Goal: Information Seeking & Learning: Learn about a topic

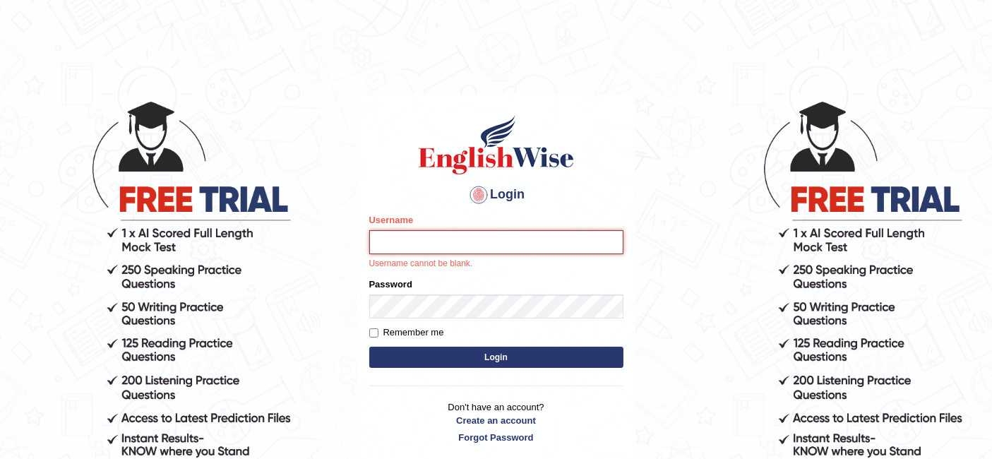
type input "Raji_S"
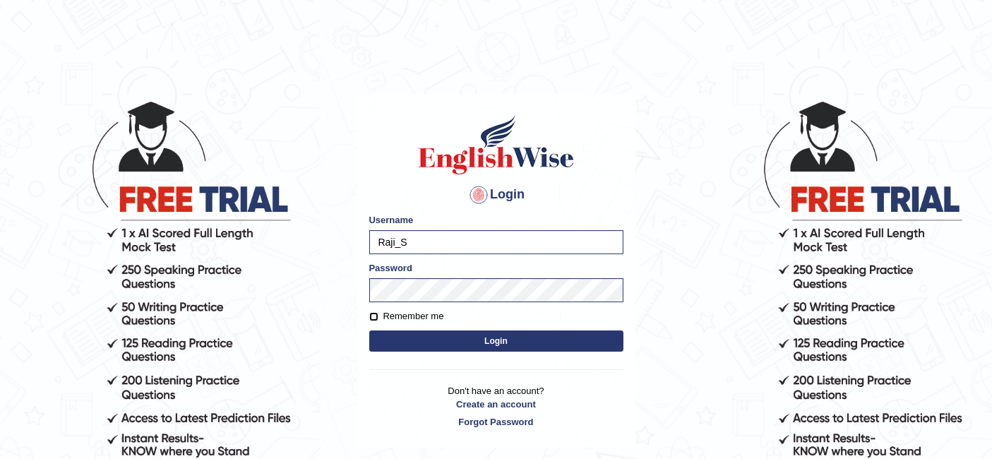
click at [375, 316] on input "Remember me" at bounding box center [373, 316] width 9 height 9
checkbox input "true"
click at [550, 332] on button "Login" at bounding box center [496, 340] width 254 height 21
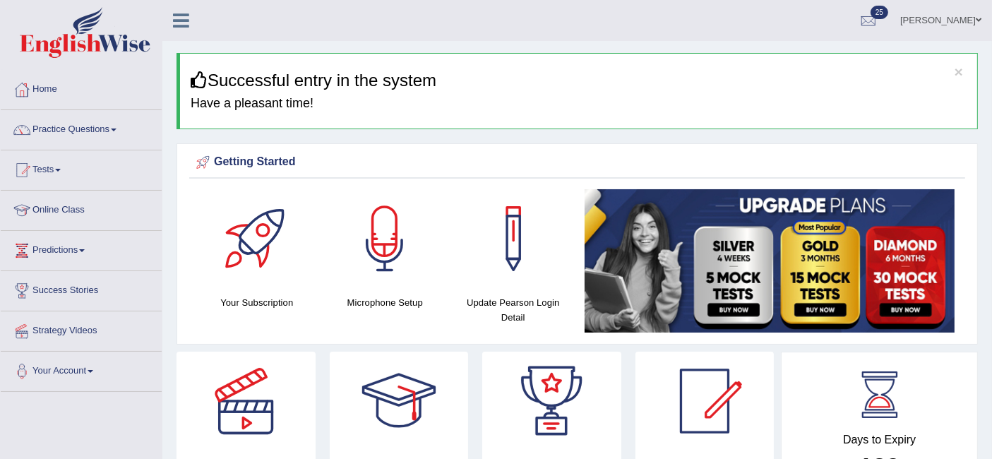
click at [103, 128] on link "Practice Questions" at bounding box center [81, 127] width 161 height 35
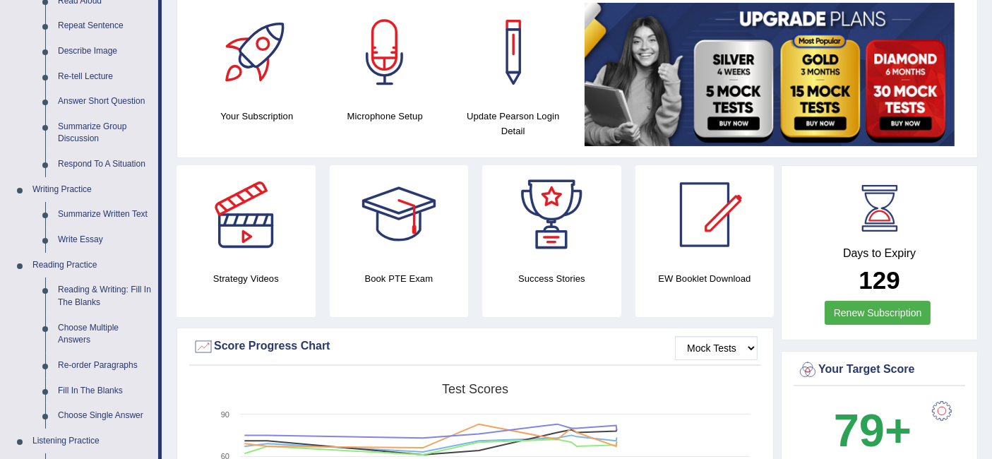
scroll to position [188, 0]
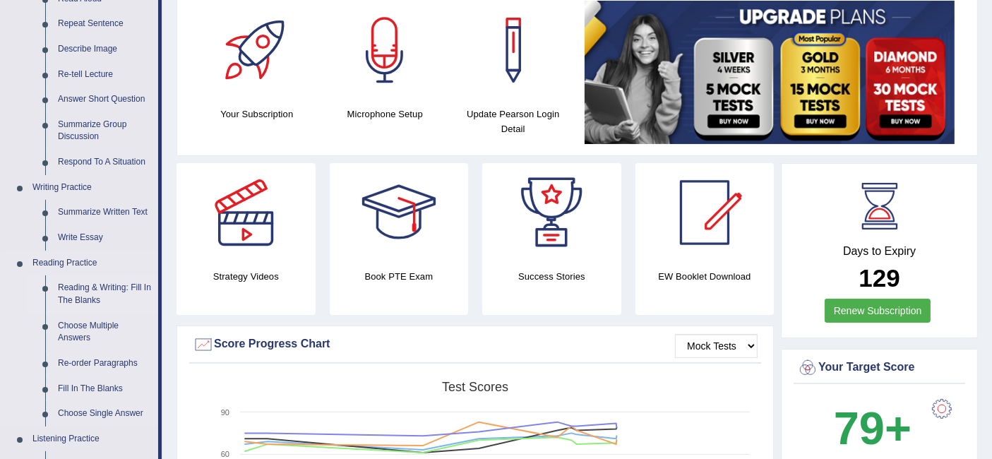
click at [77, 295] on link "Reading & Writing: Fill In The Blanks" at bounding box center [105, 293] width 107 height 37
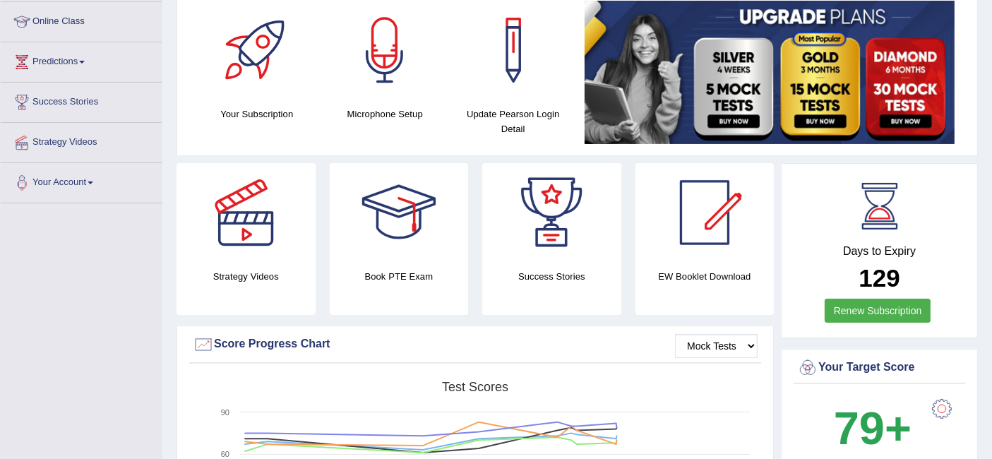
scroll to position [224, 0]
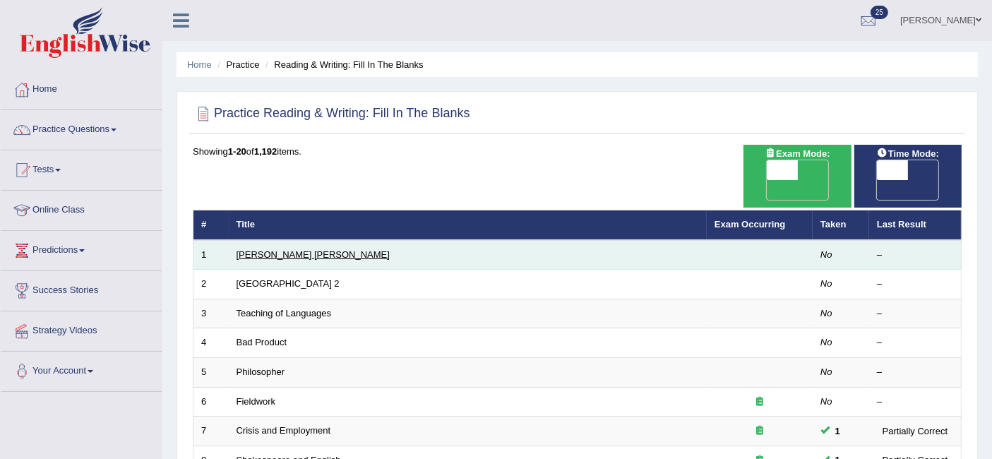
click at [266, 249] on link "Mona Lisa" at bounding box center [312, 254] width 153 height 11
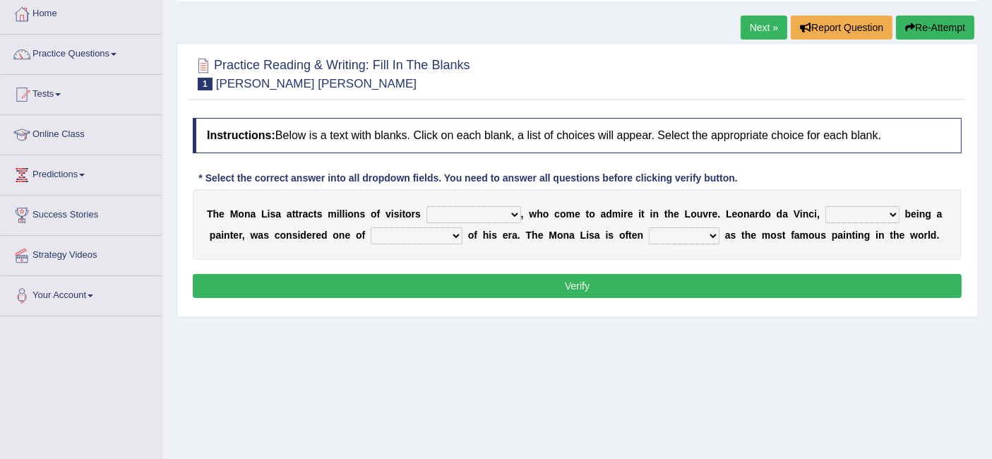
click at [466, 206] on select "around the year the all year all year round per year" at bounding box center [473, 214] width 95 height 17
select select "around the year"
click at [426, 206] on select "around the year the all year all year round per year" at bounding box center [473, 214] width 95 height 17
click at [867, 218] on select "rather than as much as as well as as long as" at bounding box center [862, 214] width 74 height 17
click at [450, 222] on div "T h e M o n a L i s a a t t r a c t s m i l l i o n s o f v i s i t o r s aroun…" at bounding box center [577, 224] width 769 height 71
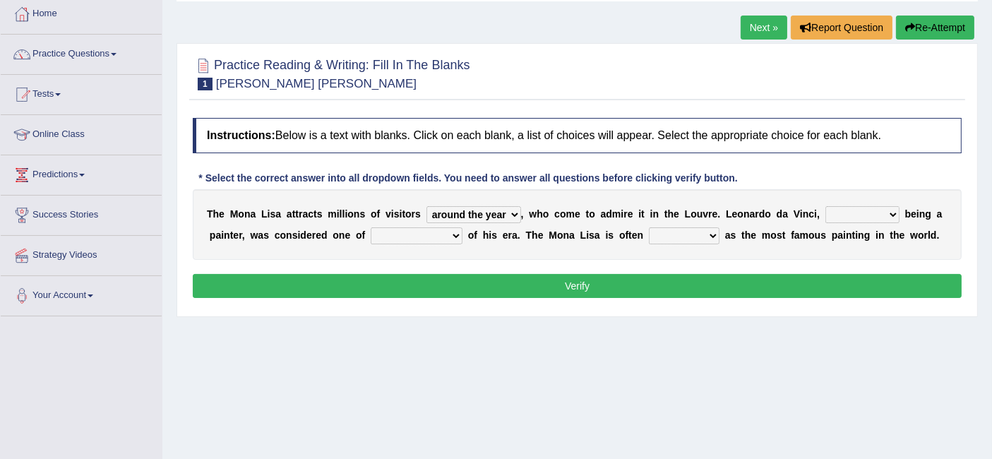
click at [440, 227] on select "better artists artist the better artist the best artists" at bounding box center [416, 235] width 92 height 17
select select "the better artist"
click at [370, 227] on select "better artists artist the better artist the best artists" at bounding box center [416, 235] width 92 height 17
click at [687, 231] on select "classified suggested predicted described" at bounding box center [684, 235] width 71 height 17
select select "described"
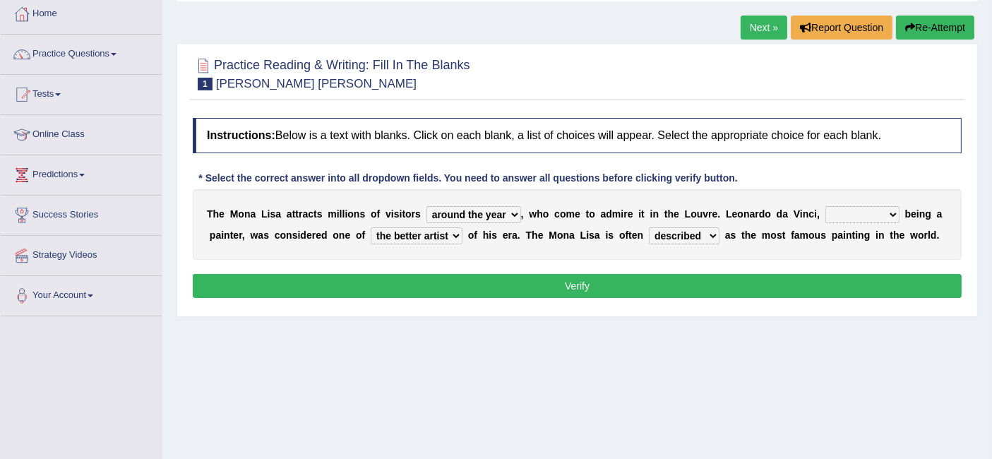
click at [649, 227] on select "classified suggested predicted described" at bounding box center [684, 235] width 71 height 17
click at [879, 215] on select "rather than as much as as well as as long as" at bounding box center [862, 214] width 74 height 17
select select "as much as"
click at [825, 206] on select "rather than as much as as well as as long as" at bounding box center [862, 214] width 74 height 17
click at [733, 282] on button "Verify" at bounding box center [577, 286] width 769 height 24
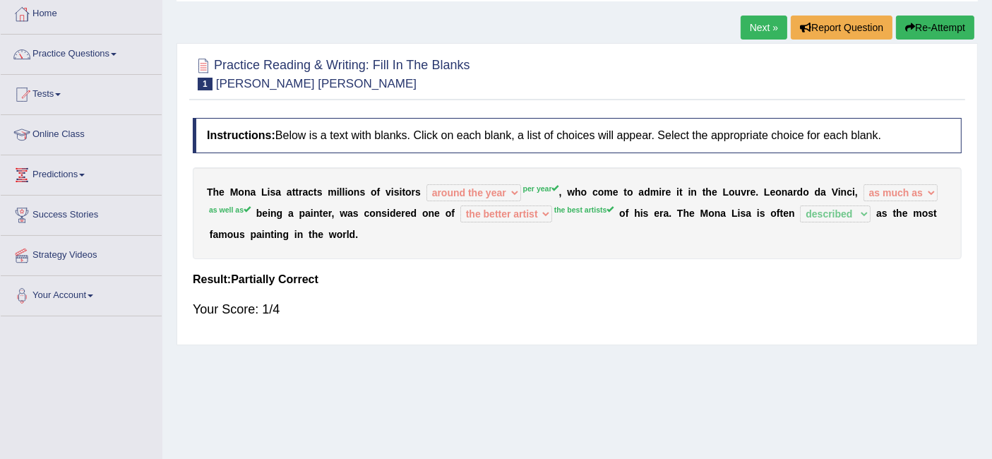
click at [755, 25] on link "Next »" at bounding box center [763, 28] width 47 height 24
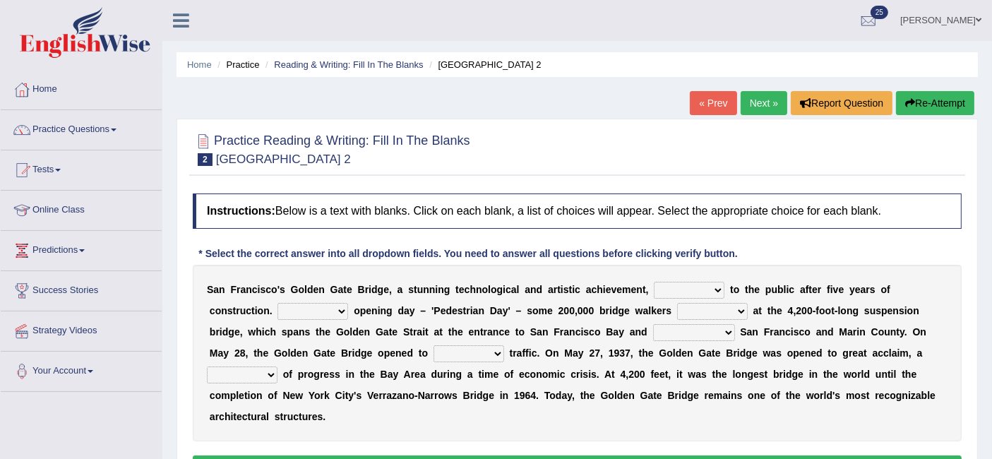
click at [709, 291] on select "opens closes appears equals" at bounding box center [688, 290] width 71 height 17
select select "opens"
click at [653, 282] on select "opens closes appears equals" at bounding box center [688, 290] width 71 height 17
click at [321, 316] on select "On During Since When" at bounding box center [312, 311] width 71 height 17
select select "On"
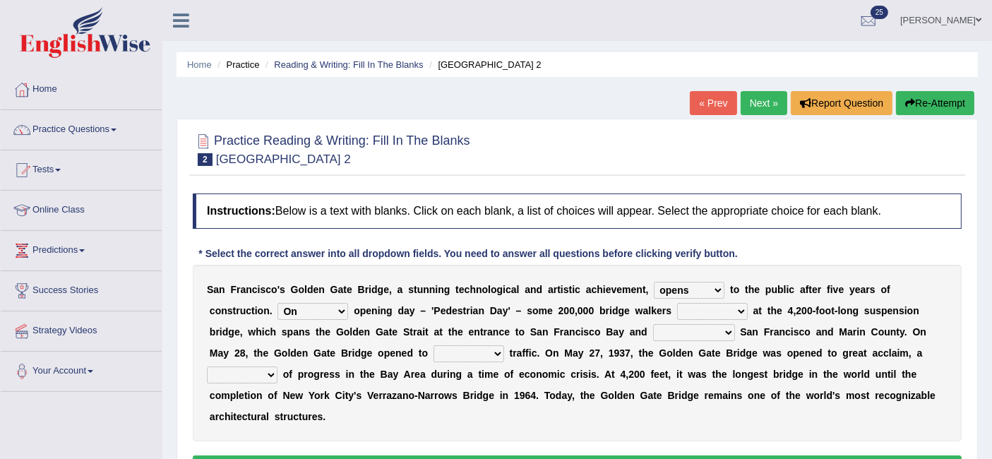
click at [277, 303] on select "On During Since When" at bounding box center [312, 311] width 71 height 17
click at [328, 316] on select "On During Since When" at bounding box center [312, 311] width 71 height 17
click at [431, 311] on b "'" at bounding box center [432, 310] width 2 height 11
click at [723, 311] on select "stationed looked marveled laughed" at bounding box center [712, 311] width 71 height 17
click at [806, 390] on b "w" at bounding box center [810, 395] width 8 height 11
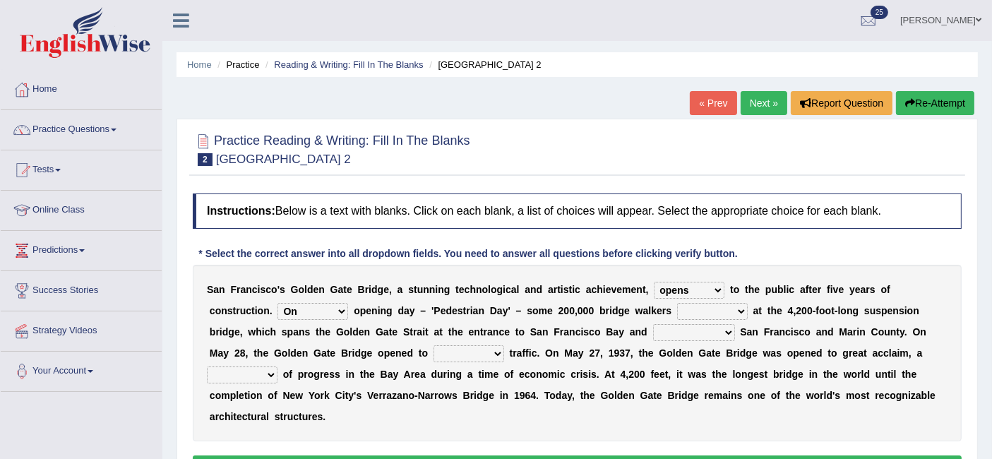
click at [729, 316] on select "stationed looked marveled laughed" at bounding box center [712, 311] width 71 height 17
select select "marveled"
click at [677, 303] on select "stationed looked marveled laughed" at bounding box center [712, 311] width 71 height 17
click at [699, 332] on select "separates connects channels differentiates" at bounding box center [694, 332] width 82 height 17
click at [852, 414] on div "S a n F r a n c i s c o ' s G o l d e n G a t e B r i d g e , a s t u n n i n g…" at bounding box center [577, 353] width 769 height 176
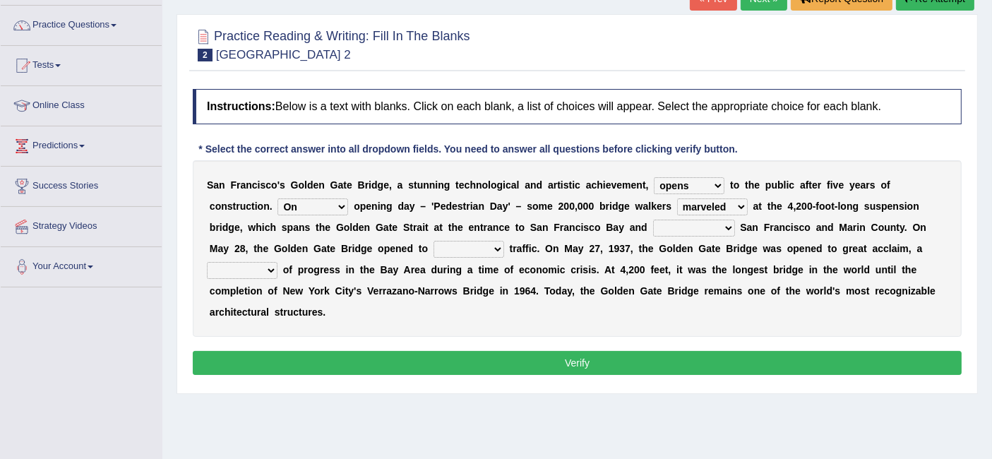
scroll to position [104, 0]
click at [471, 251] on select "aquatic vehicular airborne watertight" at bounding box center [468, 249] width 71 height 17
select select "vehicular"
click at [433, 241] on select "aquatic vehicular airborne watertight" at bounding box center [468, 249] width 71 height 17
click at [262, 275] on select "denial symbol technique yield" at bounding box center [242, 270] width 71 height 17
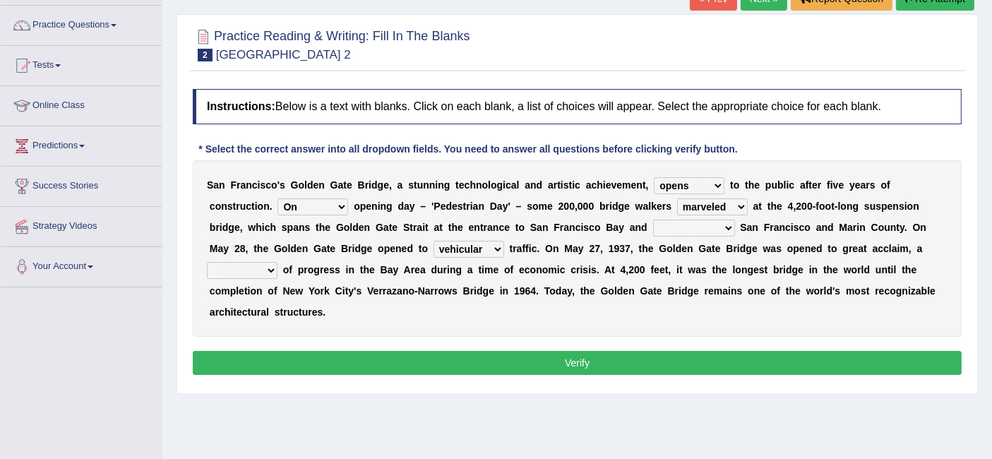
click at [373, 320] on div "S a n F r a n c i s c o ' s G o l d e n G a t e B r i d g e , a s t u n n i n g…" at bounding box center [577, 248] width 769 height 176
click at [597, 316] on div "S a n F r a n c i s c o ' s G o l d e n G a t e B r i d g e , a s t u n n i n g…" at bounding box center [577, 248] width 769 height 176
click at [270, 273] on select "denial symbol technique yield" at bounding box center [242, 270] width 71 height 17
select select "symbol"
click at [207, 262] on select "denial symbol technique yield" at bounding box center [242, 270] width 71 height 17
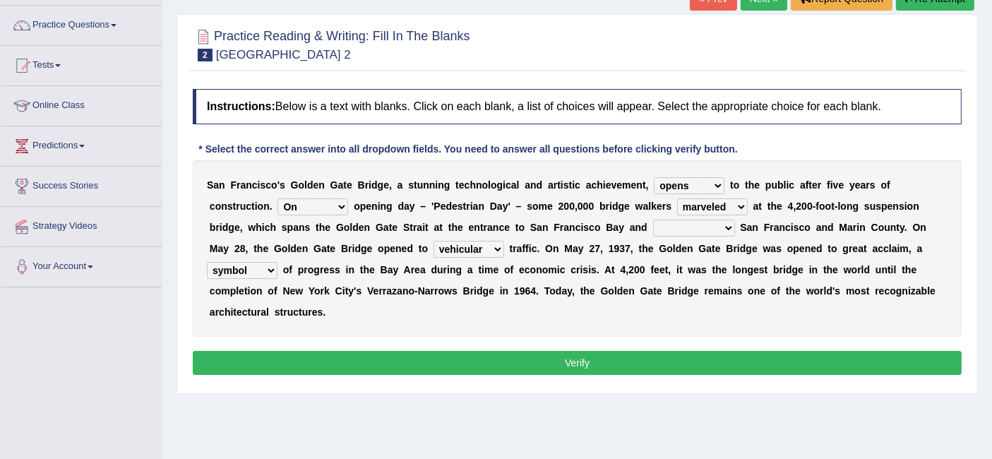
click at [709, 231] on select "separates connects channels differentiates" at bounding box center [694, 227] width 82 height 17
select select "separates"
click at [653, 219] on select "separates connects channels differentiates" at bounding box center [694, 227] width 82 height 17
click at [661, 366] on button "Verify" at bounding box center [577, 363] width 769 height 24
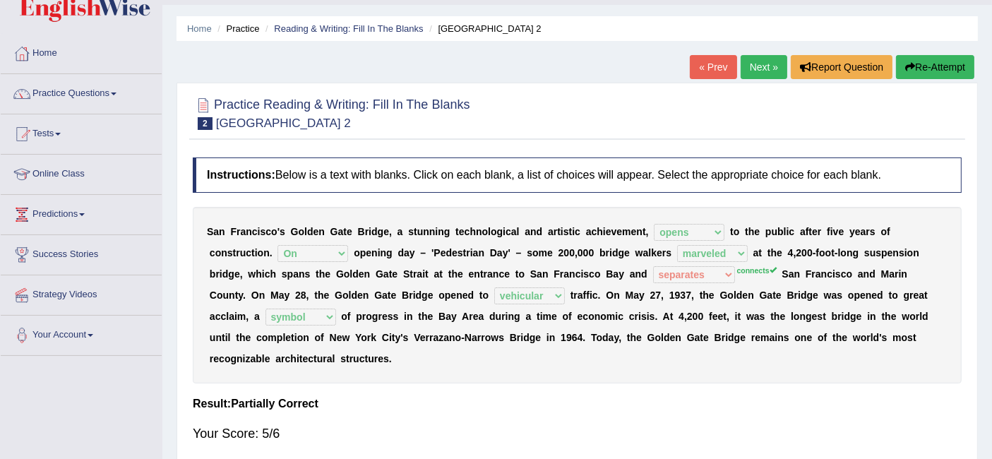
scroll to position [0, 0]
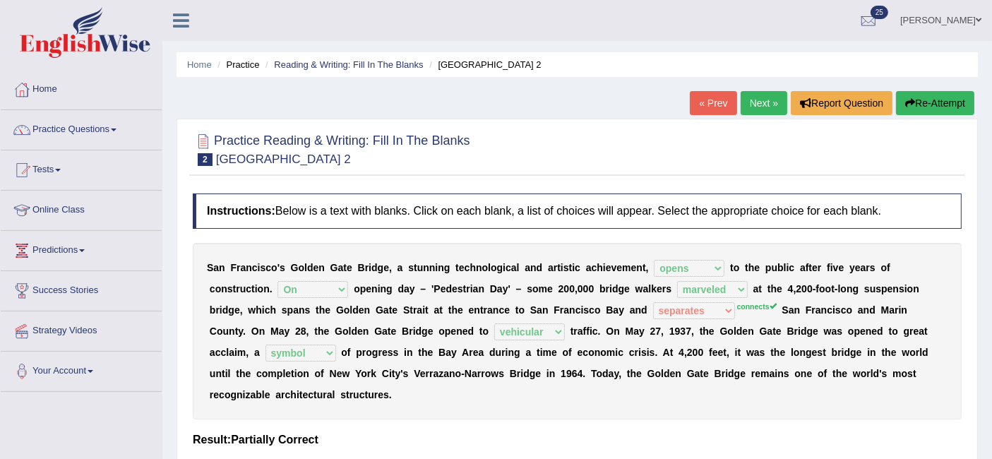
click at [759, 104] on link "Next »" at bounding box center [763, 103] width 47 height 24
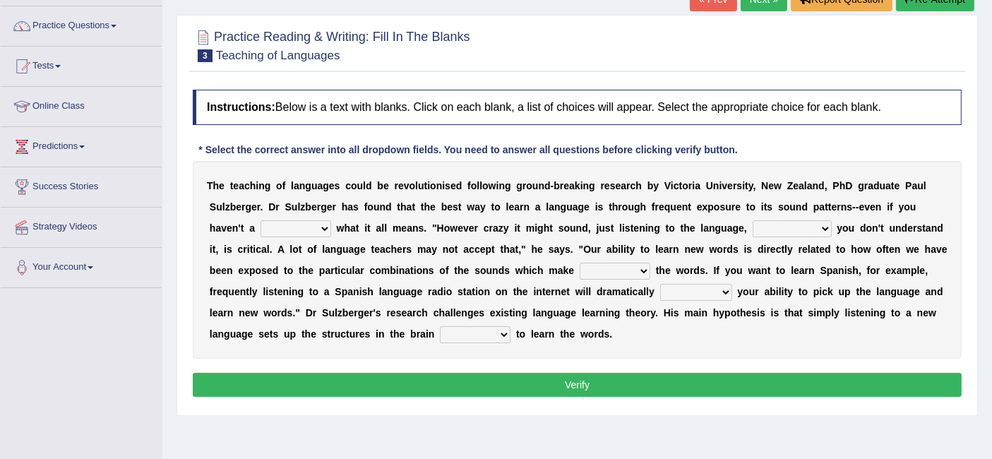
click at [312, 226] on select "dew claw clue due" at bounding box center [295, 228] width 71 height 17
select select "clue"
click at [260, 220] on select "dew claw clue due" at bounding box center [295, 228] width 71 height 17
click at [805, 231] on select "but also all together even though if so" at bounding box center [791, 228] width 79 height 17
select select "even though"
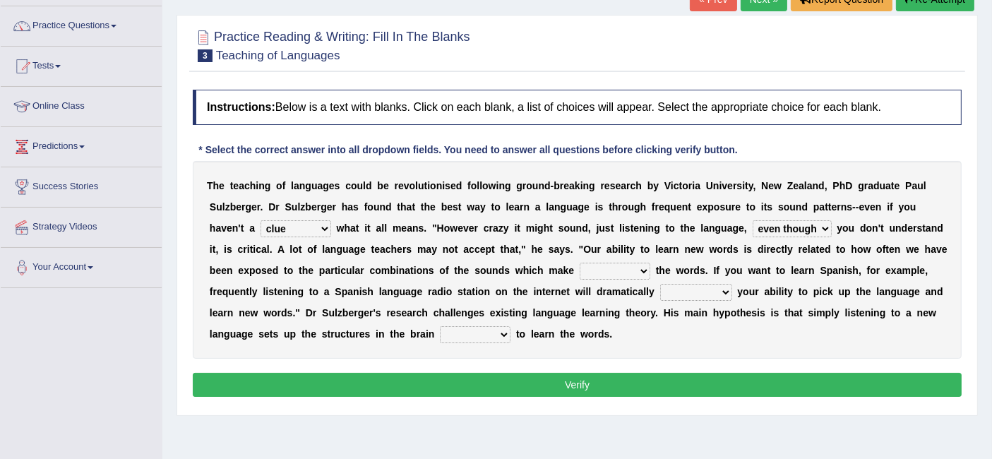
click at [752, 220] on select "but also all together even though if so" at bounding box center [791, 228] width 79 height 17
click at [629, 273] on select "down up of on" at bounding box center [614, 271] width 71 height 17
select select "of"
click at [579, 263] on select "down up of on" at bounding box center [614, 271] width 71 height 17
click at [723, 294] on select "evaluate exaggerate describe boost" at bounding box center [696, 292] width 72 height 17
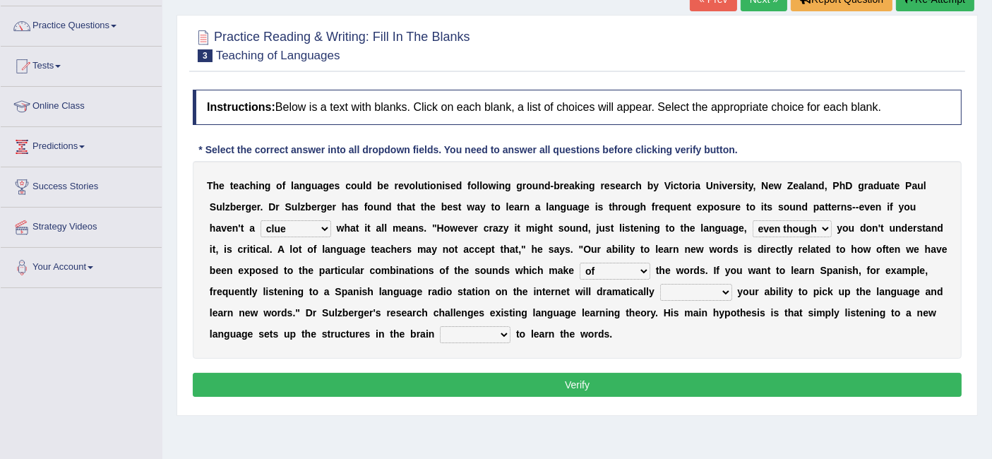
select select "boost"
click at [660, 284] on select "evaluate exaggerate describe boost" at bounding box center [696, 292] width 72 height 17
click at [500, 335] on select "requiring required directed to require" at bounding box center [475, 334] width 71 height 17
select select "required"
click at [440, 326] on select "requiring required directed to require" at bounding box center [475, 334] width 71 height 17
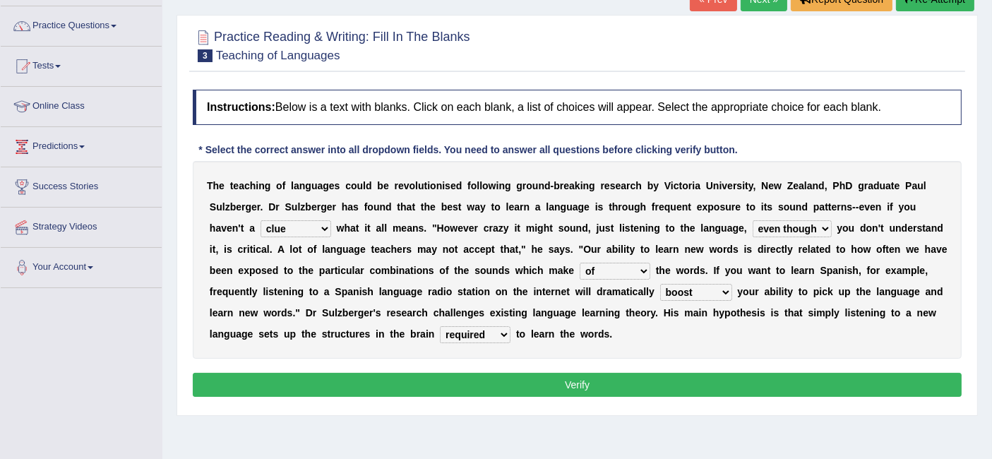
click at [566, 389] on button "Verify" at bounding box center [577, 385] width 769 height 24
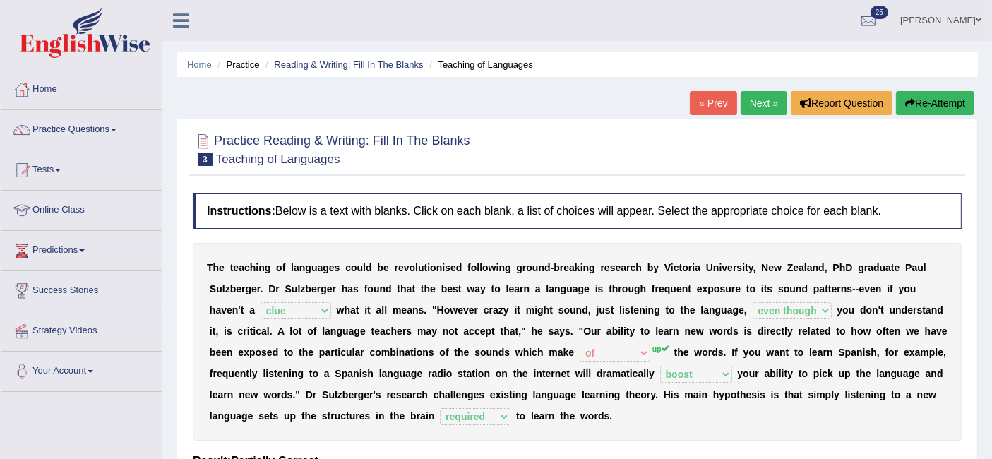
click at [752, 101] on link "Next »" at bounding box center [763, 103] width 47 height 24
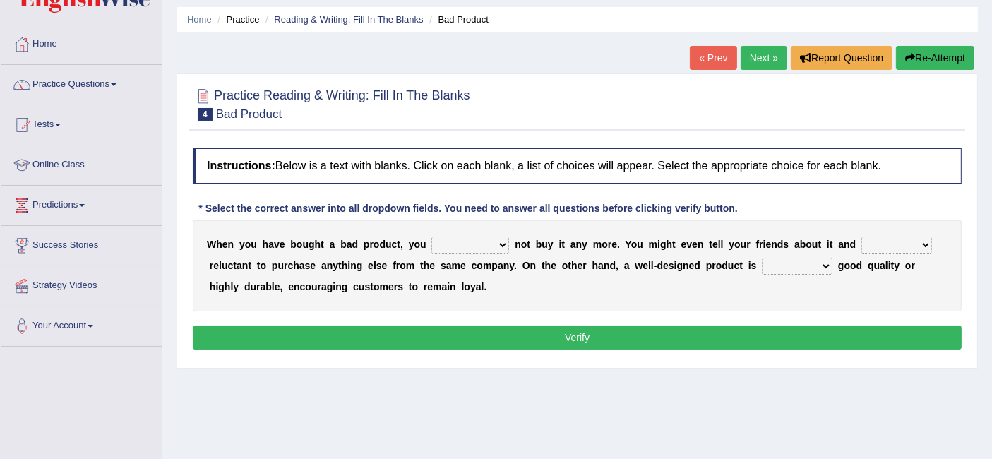
click at [481, 246] on select "would have should have should" at bounding box center [470, 244] width 78 height 17
select select "would"
click at [431, 236] on select "would have should have should" at bounding box center [470, 244] width 78 height 17
click at [486, 237] on select "would have should have should" at bounding box center [470, 244] width 78 height 17
click at [610, 287] on div "W h e n y o u h a v e b o u g h t a b a d p r o d u c t , y o u would have shou…" at bounding box center [577, 265] width 769 height 92
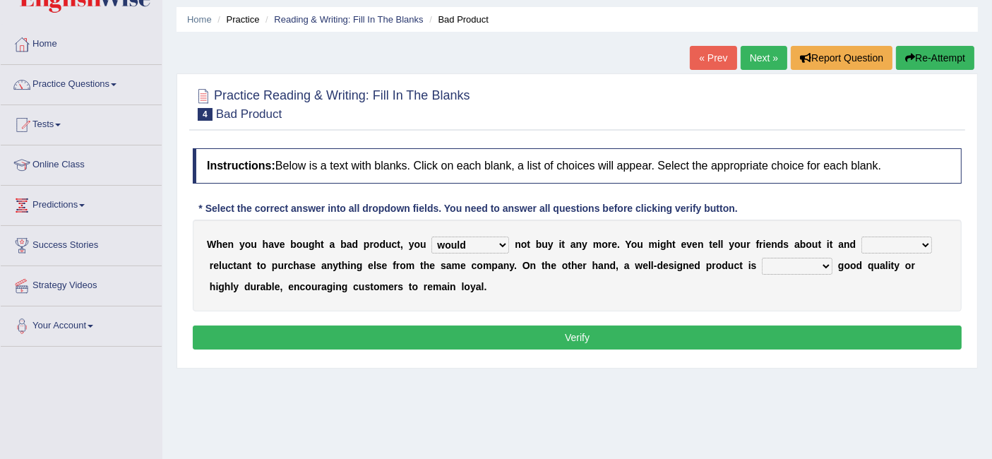
click at [907, 241] on select "is are be being" at bounding box center [896, 244] width 71 height 17
select select "be"
click at [861, 236] on select "is are be being" at bounding box center [896, 244] width 71 height 17
click at [805, 265] on select "both also neither either" at bounding box center [796, 266] width 71 height 17
select select "either"
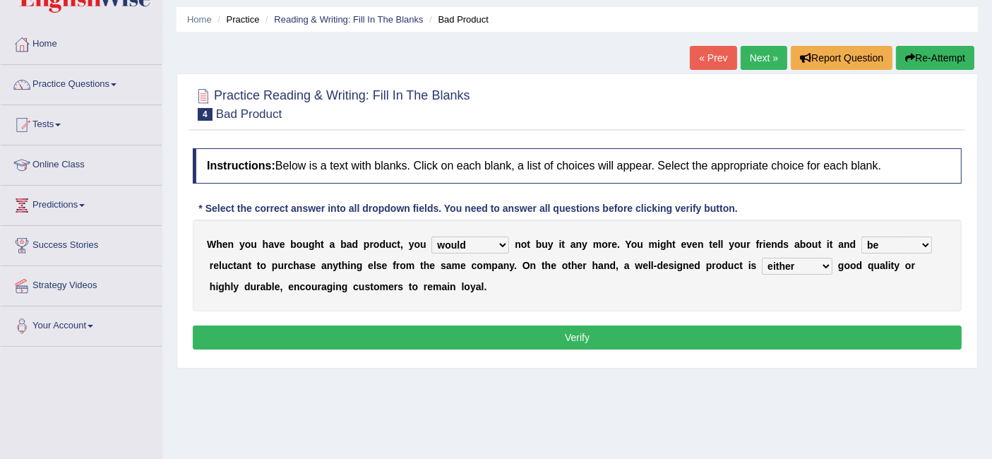
click at [761, 258] on select "both also neither either" at bounding box center [796, 266] width 71 height 17
click at [525, 334] on button "Verify" at bounding box center [577, 337] width 769 height 24
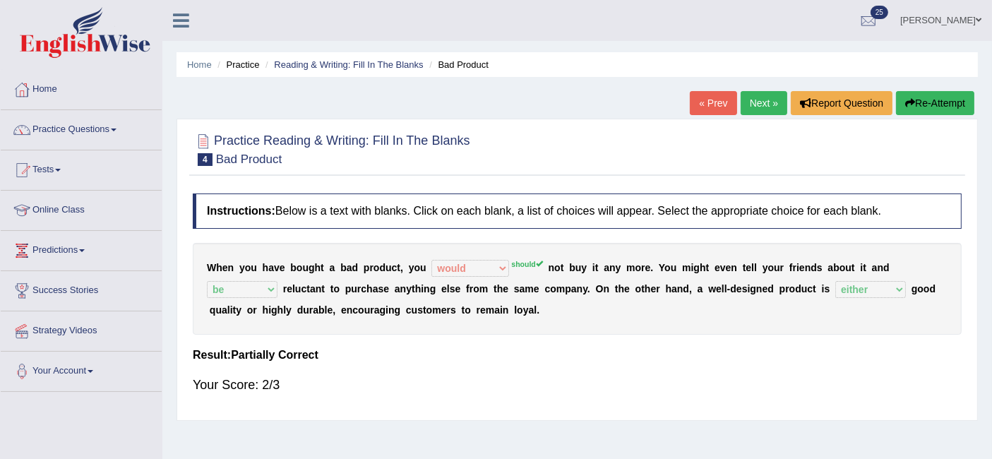
click at [762, 104] on link "Next »" at bounding box center [763, 103] width 47 height 24
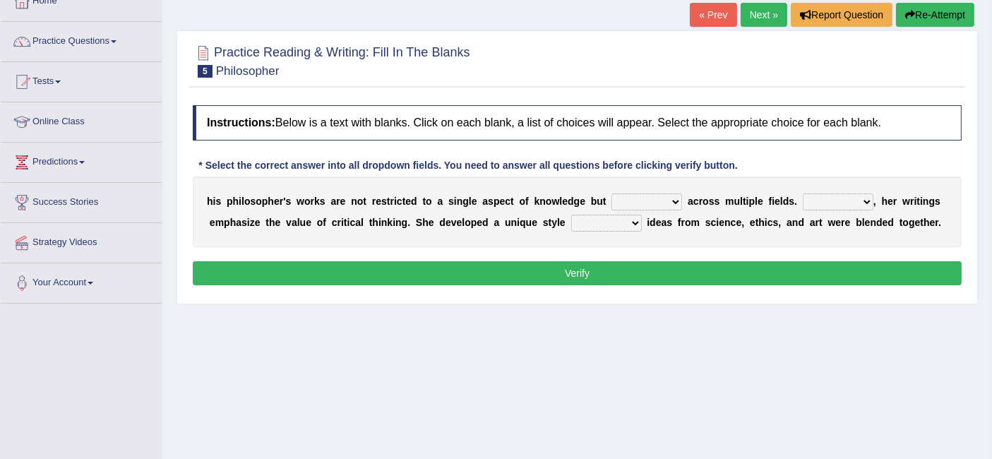
click at [668, 205] on select "constrain contain assemble extend" at bounding box center [646, 201] width 71 height 17
select select "extend"
click at [611, 193] on select "constrain contain assemble extend" at bounding box center [646, 201] width 71 height 17
click at [856, 205] on select "Rather So Moreover Likely" at bounding box center [837, 201] width 71 height 17
click at [748, 347] on div "Home Practice Reading & Writing: Fill In The Blanks Philosopher « Prev Next » R…" at bounding box center [576, 265] width 829 height 706
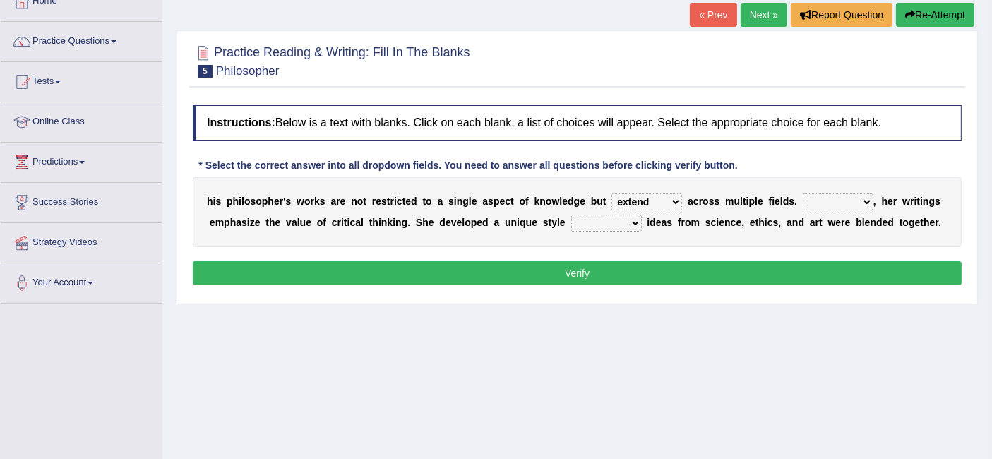
click at [825, 203] on select "Rather So Moreover Likely" at bounding box center [837, 201] width 71 height 17
select select "So"
click at [802, 193] on select "Rather So Moreover Likely" at bounding box center [837, 201] width 71 height 17
click at [610, 222] on select "in that that which in which" at bounding box center [606, 223] width 71 height 17
click at [571, 215] on select "in that that which in which" at bounding box center [606, 223] width 71 height 17
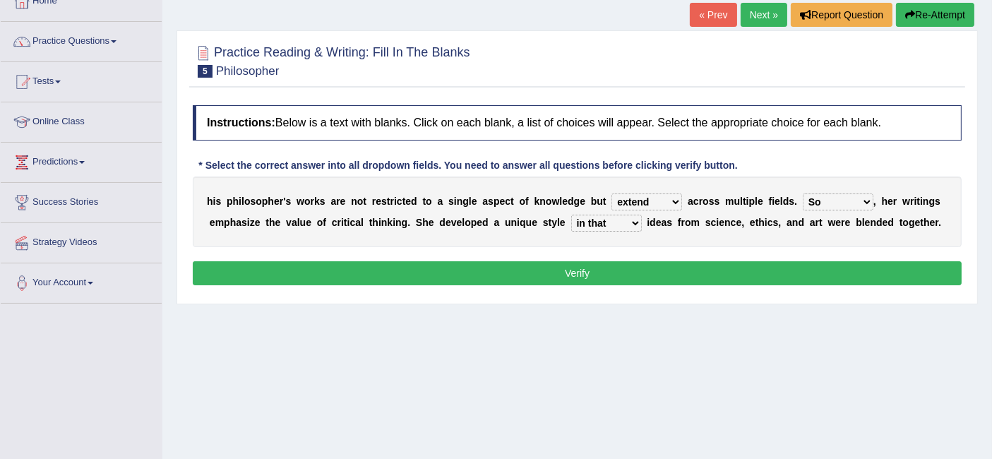
click at [620, 226] on select "in that that which in which" at bounding box center [606, 223] width 71 height 17
select select "in which"
click at [571, 215] on select "in that that which in which" at bounding box center [606, 223] width 71 height 17
click at [662, 278] on button "Verify" at bounding box center [577, 273] width 769 height 24
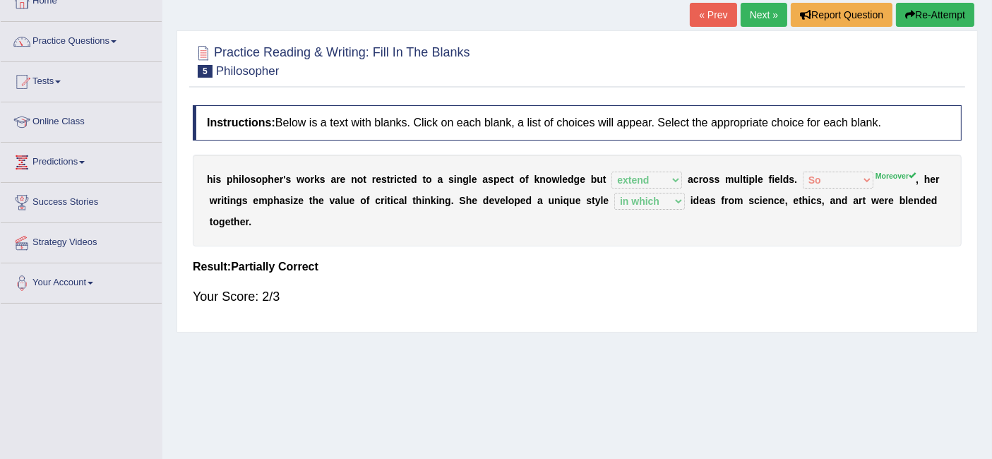
click at [747, 8] on link "Next »" at bounding box center [763, 15] width 47 height 24
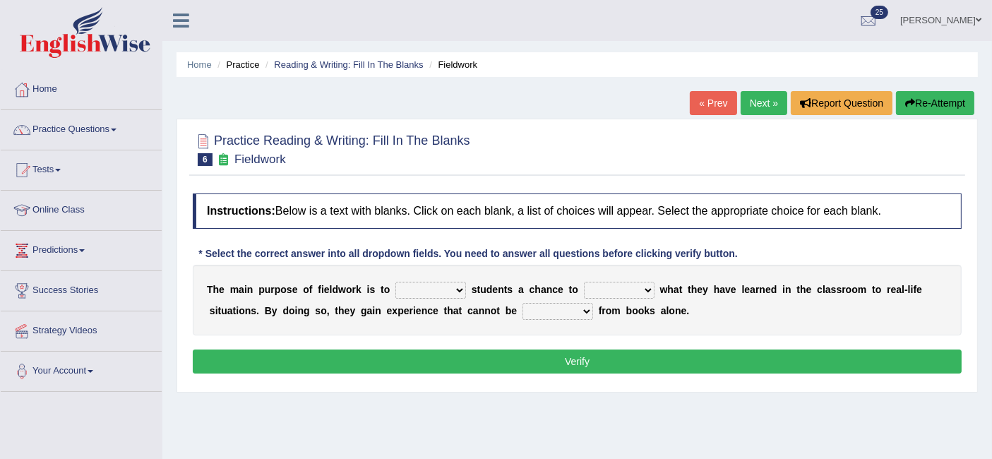
click at [445, 282] on select "resemble stow rave offer" at bounding box center [430, 290] width 71 height 17
click at [427, 387] on div "Practice Reading & Writing: Fill In The Blanks 6 Fieldwork Instructions: Below …" at bounding box center [576, 256] width 801 height 274
click at [453, 283] on select "resemble stow rave offer" at bounding box center [430, 290] width 71 height 17
select select "offer"
click at [395, 282] on select "resemble stow rave offer" at bounding box center [430, 290] width 71 height 17
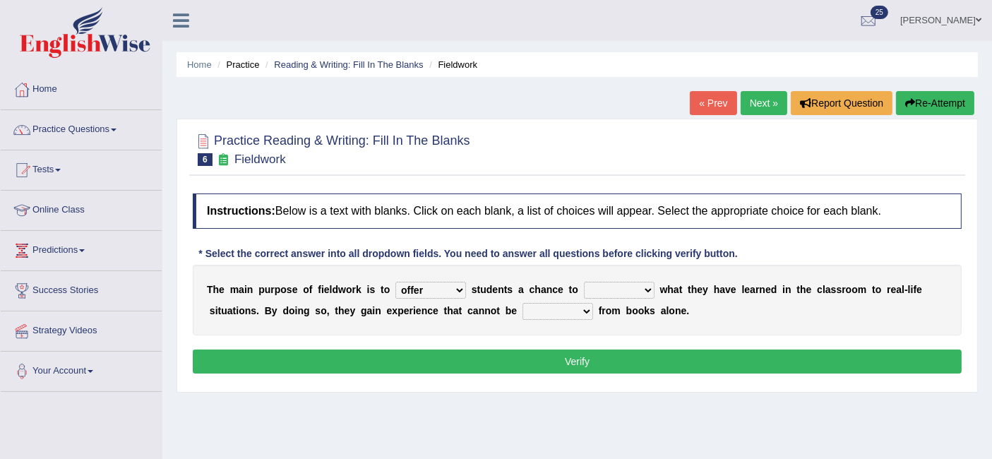
click at [634, 291] on select "compare align apply dismount" at bounding box center [619, 290] width 71 height 17
select select "compare"
click at [584, 282] on select "compare align apply dismount" at bounding box center [619, 290] width 71 height 17
click at [581, 316] on select "originated prepared obtained touted" at bounding box center [557, 311] width 71 height 17
select select "obtained"
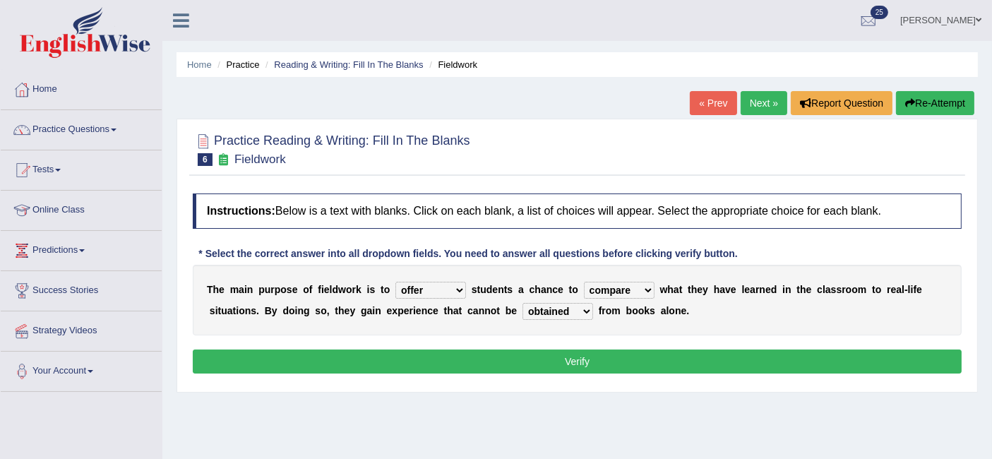
click at [522, 303] on select "originated prepared obtained touted" at bounding box center [557, 311] width 71 height 17
click at [619, 362] on button "Verify" at bounding box center [577, 361] width 769 height 24
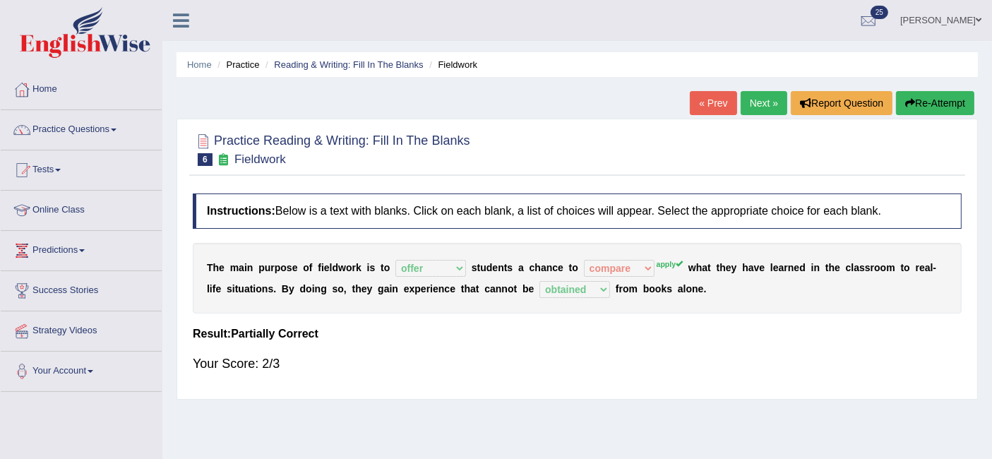
click at [762, 102] on link "Next »" at bounding box center [763, 103] width 47 height 24
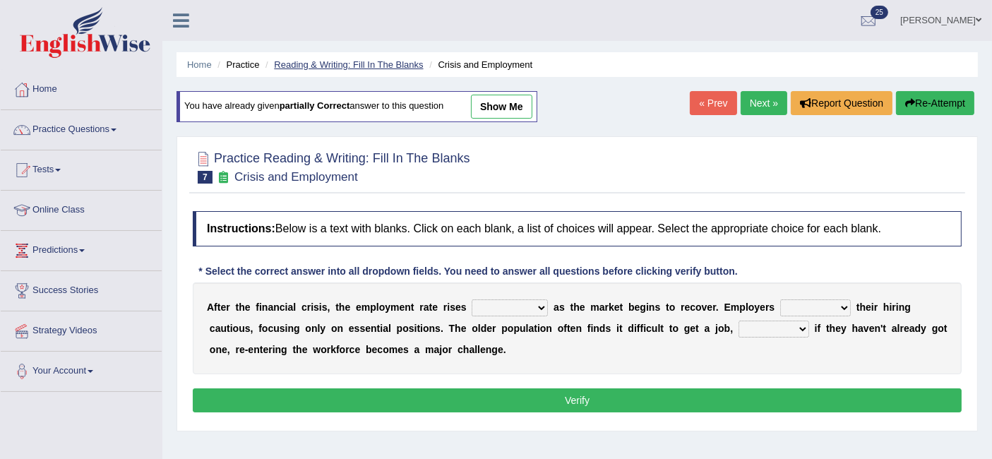
click at [361, 59] on link "Reading & Writing: Fill In The Blanks" at bounding box center [348, 64] width 149 height 11
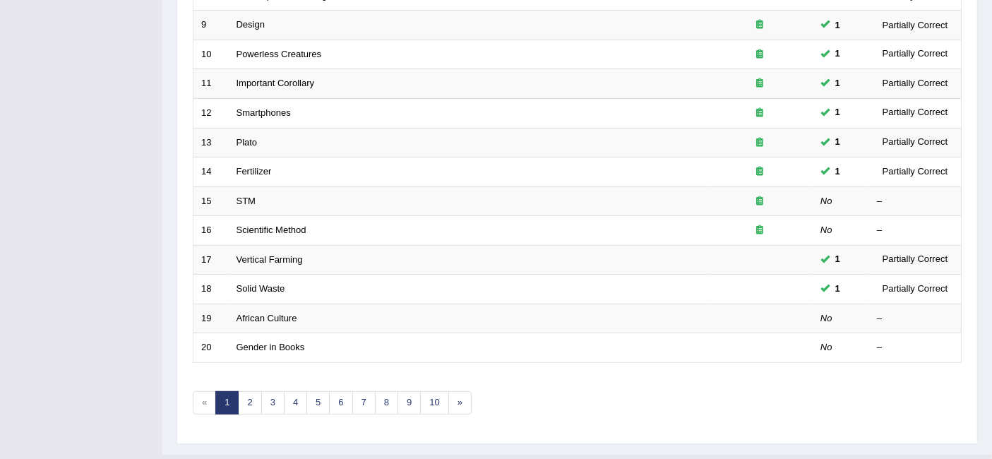
scroll to position [461, 0]
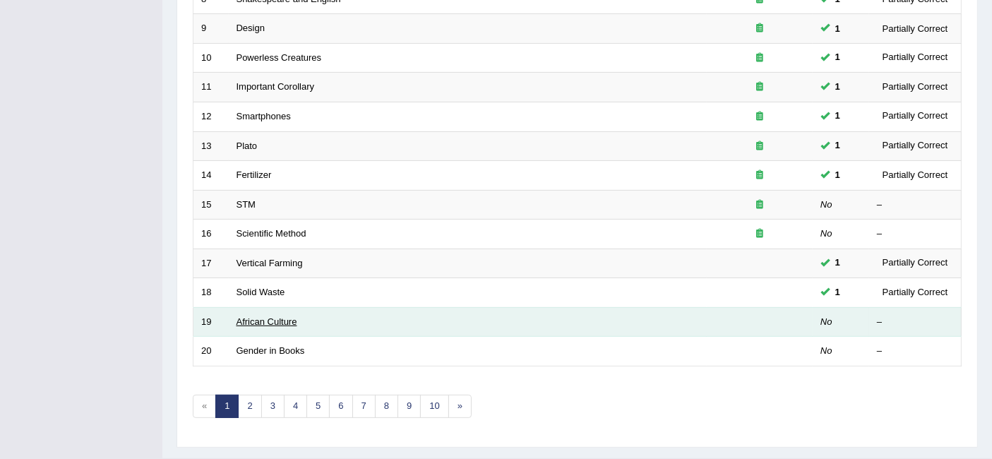
click at [265, 316] on link "African Culture" at bounding box center [266, 321] width 61 height 11
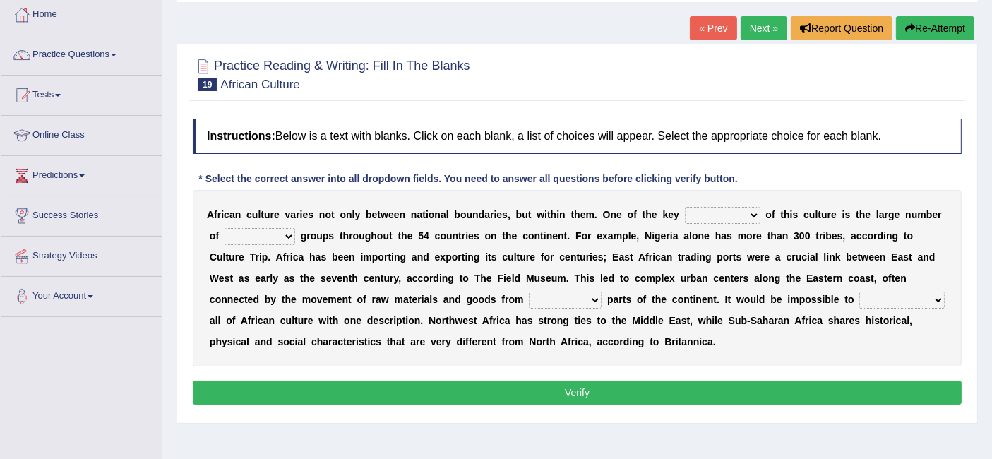
click at [732, 217] on select "conjectures features issues doubts" at bounding box center [723, 215] width 76 height 17
click at [287, 238] on select "ethic ethnic eugenic epic" at bounding box center [259, 236] width 71 height 17
click at [795, 259] on b "u" at bounding box center [798, 256] width 6 height 11
click at [693, 300] on b "i" at bounding box center [694, 299] width 3 height 11
click at [581, 300] on select "forelocked interlocked unlocked landlocked" at bounding box center [565, 299] width 73 height 17
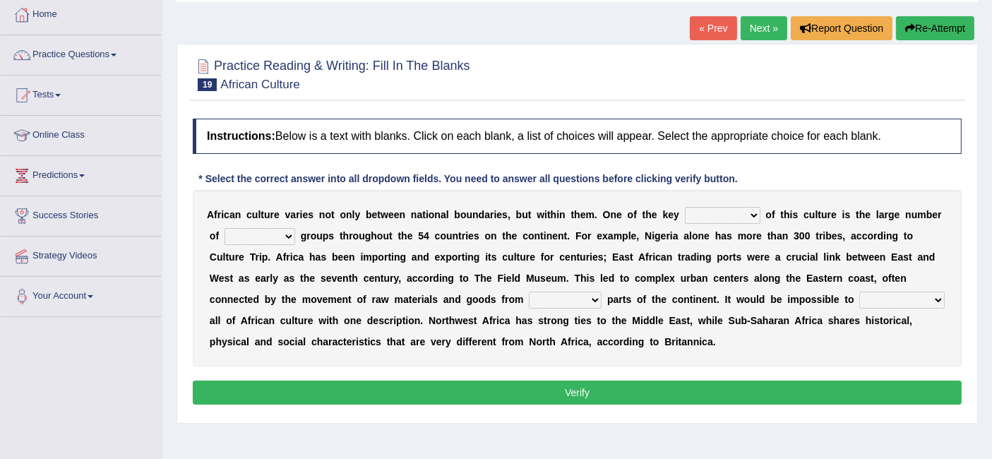
click at [781, 332] on div "A f r i c a n c u l t u r e v a r i e s n o t o n l y b e t w e e n n a t i o n…" at bounding box center [577, 278] width 769 height 176
click at [915, 304] on select "characterize conceptualize symbolize synthesize" at bounding box center [901, 299] width 85 height 17
select select "characterize"
click at [859, 291] on select "characterize conceptualize symbolize synthesize" at bounding box center [901, 299] width 85 height 17
click at [736, 219] on select "conjectures features issues doubts" at bounding box center [723, 215] width 76 height 17
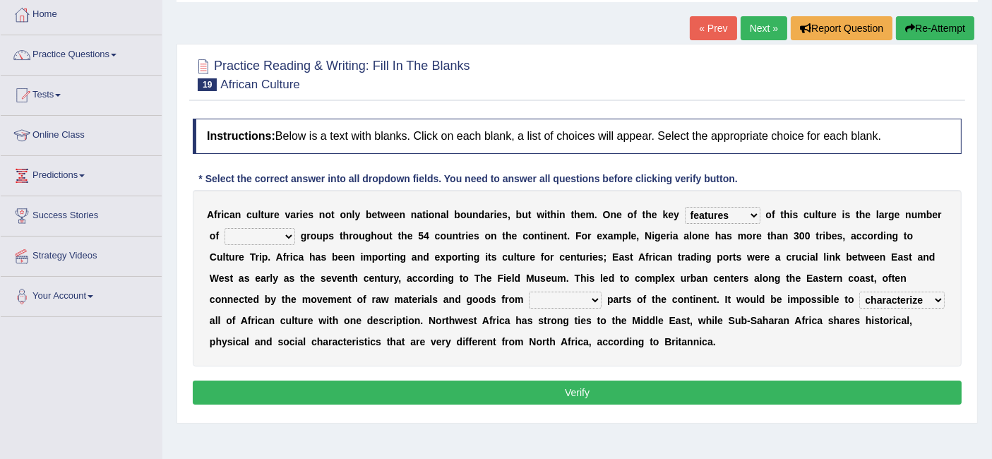
click at [685, 207] on select "conjectures features issues doubts" at bounding box center [723, 215] width 76 height 17
click at [723, 219] on select "conjectures features issues doubts" at bounding box center [723, 215] width 76 height 17
select select "conjectures"
click at [685, 207] on select "conjectures features issues doubts" at bounding box center [723, 215] width 76 height 17
click at [272, 239] on select "ethic ethnic eugenic epic" at bounding box center [259, 236] width 71 height 17
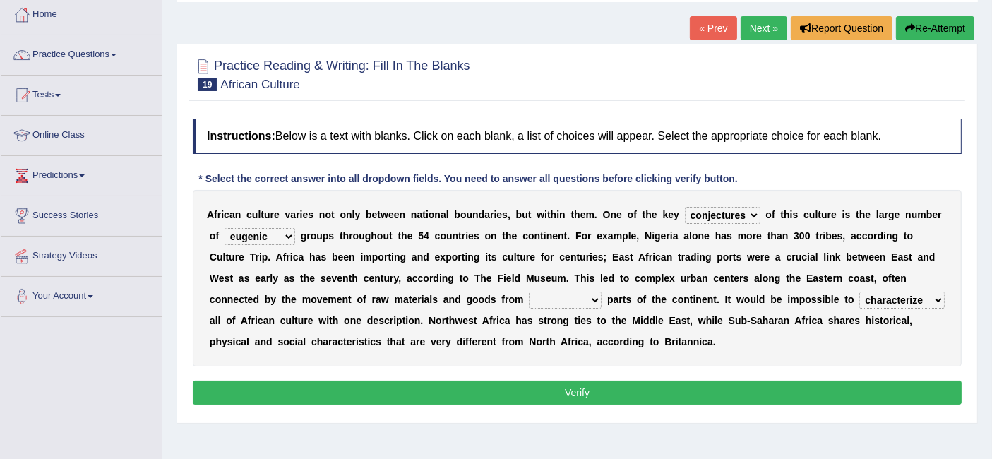
click at [224, 228] on select "ethic ethnic eugenic epic" at bounding box center [259, 236] width 71 height 17
click at [289, 238] on select "ethic ethnic eugenic epic" at bounding box center [259, 236] width 71 height 17
select select "ethnic"
click at [224, 228] on select "ethic ethnic eugenic epic" at bounding box center [259, 236] width 71 height 17
click at [581, 302] on select "forelocked interlocked unlocked landlocked" at bounding box center [565, 299] width 73 height 17
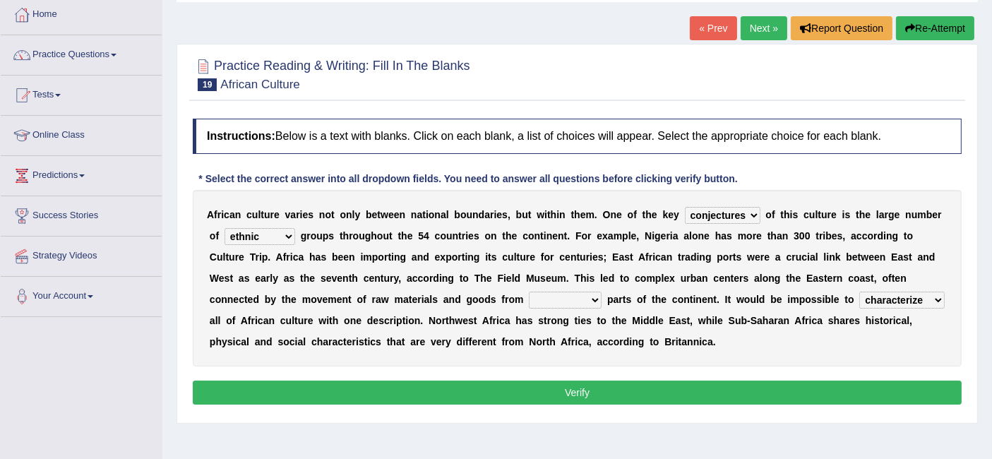
select select "interlocked"
click at [529, 291] on select "forelocked interlocked unlocked landlocked" at bounding box center [565, 299] width 73 height 17
click at [582, 392] on button "Verify" at bounding box center [577, 392] width 769 height 24
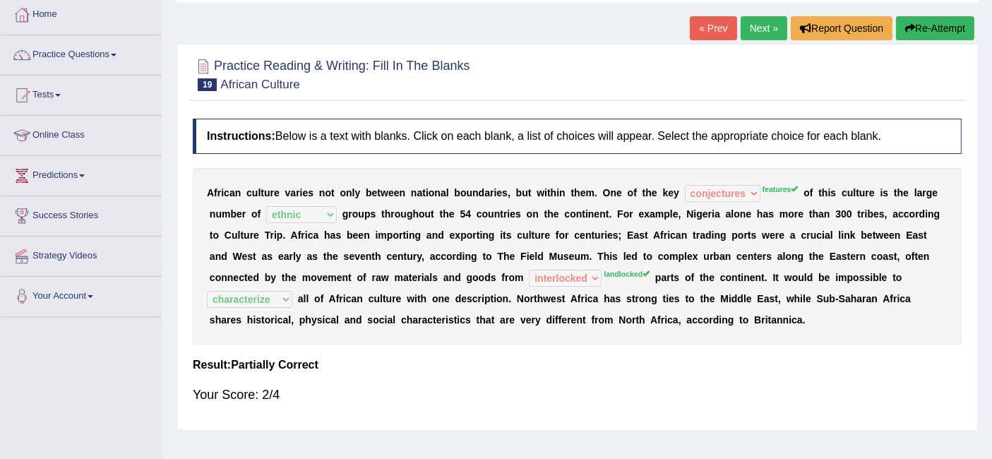
click at [756, 36] on link "Next »" at bounding box center [763, 28] width 47 height 24
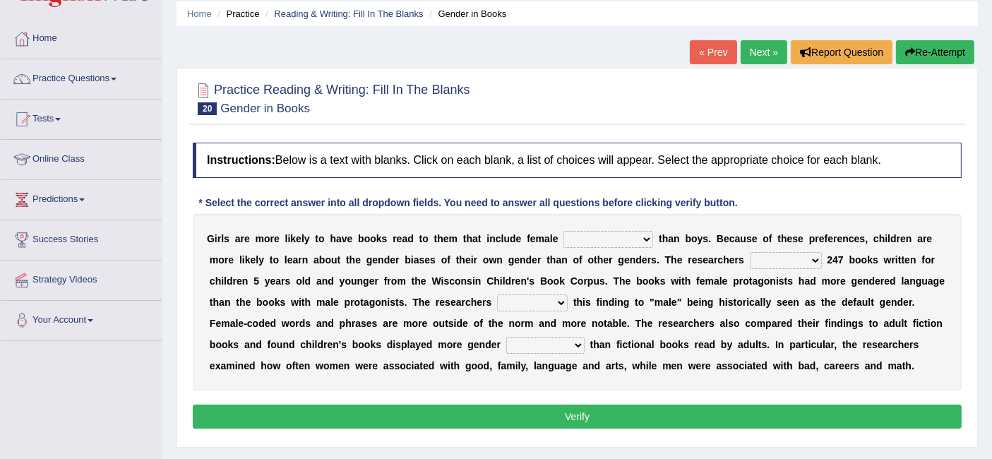
scroll to position [52, 0]
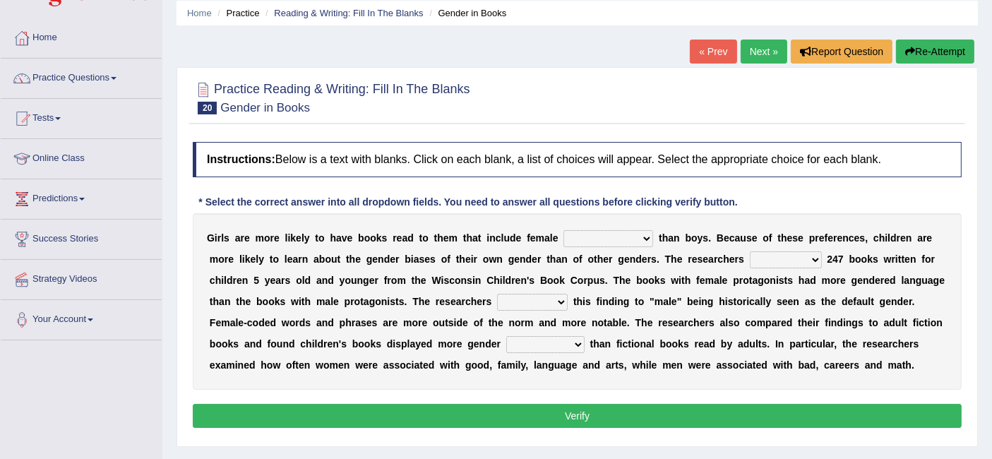
click at [627, 238] on select "protagonists cosmogonists agonists expressionists" at bounding box center [608, 238] width 90 height 17
select select "protagonists"
click at [563, 230] on select "protagonists cosmogonists agonists expressionists" at bounding box center [608, 238] width 90 height 17
click at [805, 259] on select "hydrolyzed paralyzed catalyzed analyzed" at bounding box center [785, 259] width 72 height 17
select select "analyzed"
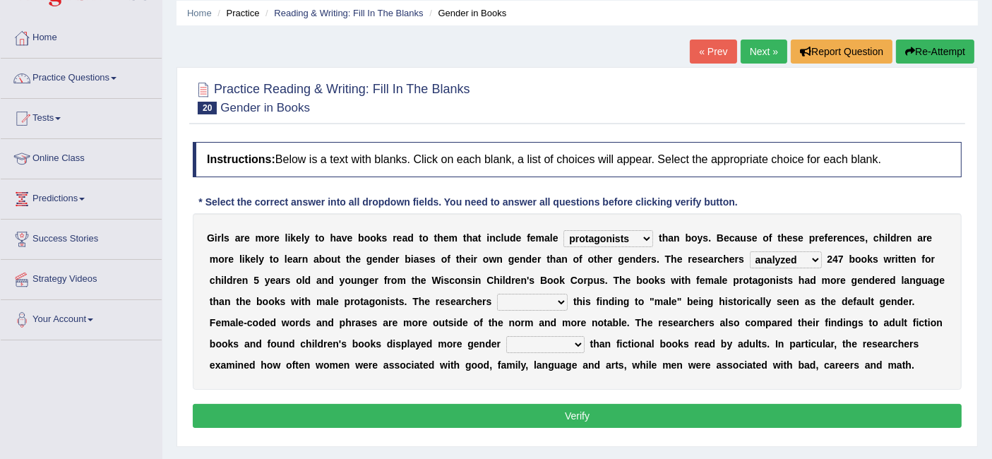
click at [749, 251] on select "hydrolyzed paralyzed catalyzed analyzed" at bounding box center [785, 259] width 72 height 17
click at [549, 300] on select "contribute tribute distribute attribute" at bounding box center [532, 302] width 71 height 17
select select "attribute"
click at [497, 294] on select "contribute tribute distribute attribute" at bounding box center [532, 302] width 71 height 17
click at [773, 346] on b at bounding box center [772, 343] width 6 height 11
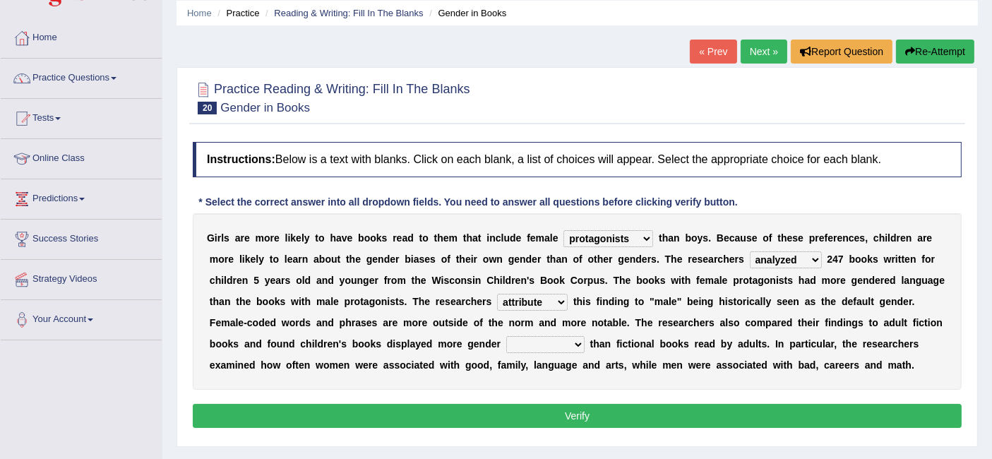
click at [577, 363] on b at bounding box center [580, 364] width 6 height 11
click at [563, 349] on select "stereotypes teletypes prototypes electrotypes" at bounding box center [545, 344] width 78 height 17
select select "stereotypes"
click at [506, 336] on select "stereotypes teletypes prototypes electrotypes" at bounding box center [545, 344] width 78 height 17
click at [584, 418] on button "Verify" at bounding box center [577, 416] width 769 height 24
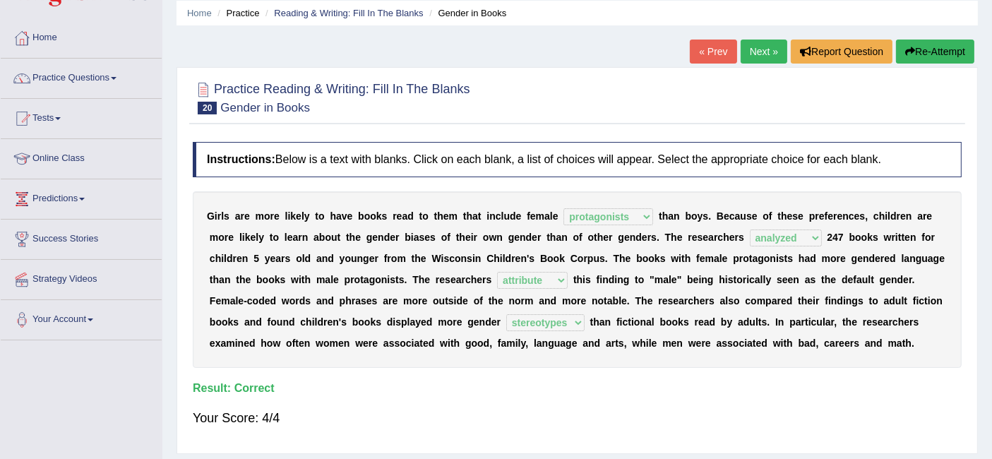
click at [757, 54] on link "Next »" at bounding box center [763, 52] width 47 height 24
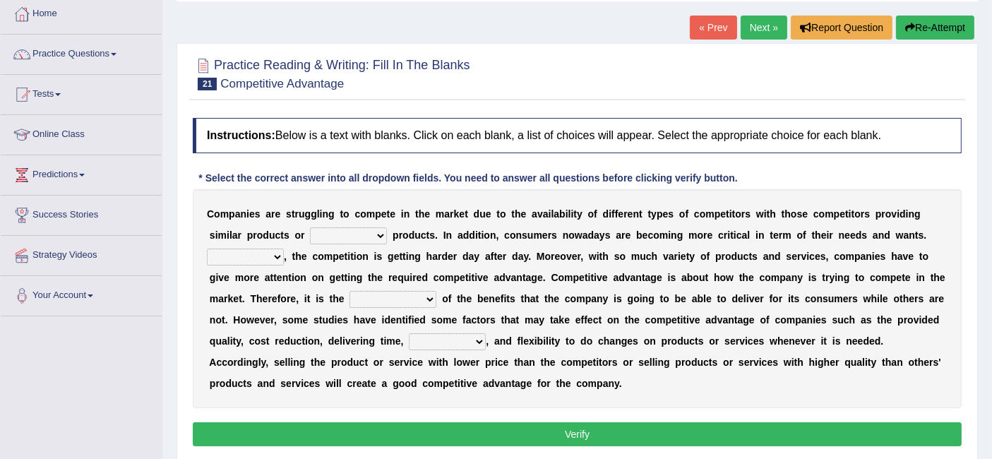
scroll to position [97, 0]
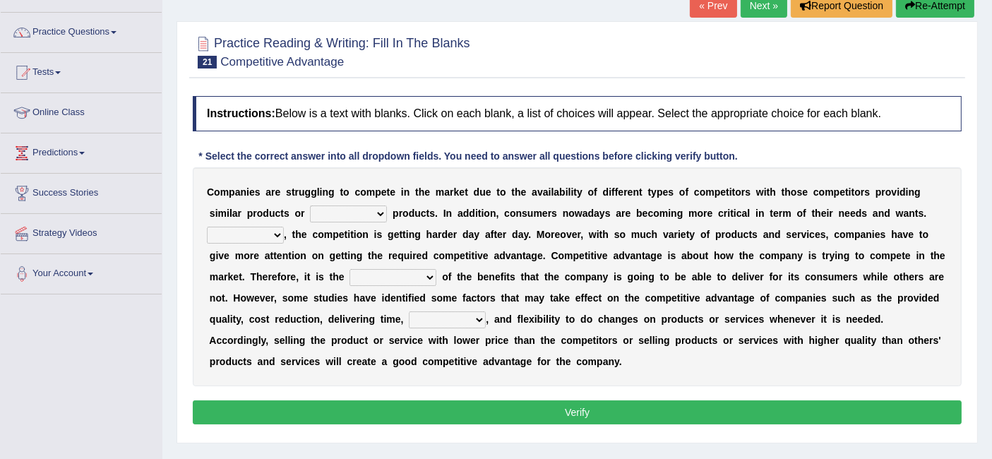
click at [363, 212] on select "constitution restitution substitution institution" at bounding box center [348, 213] width 77 height 17
select select "substitution"
click at [310, 205] on select "constitution restitution substitution institution" at bounding box center [348, 213] width 77 height 17
click at [262, 238] on select "However Instead Additionally Therefore" at bounding box center [245, 235] width 77 height 17
select select "Therefore"
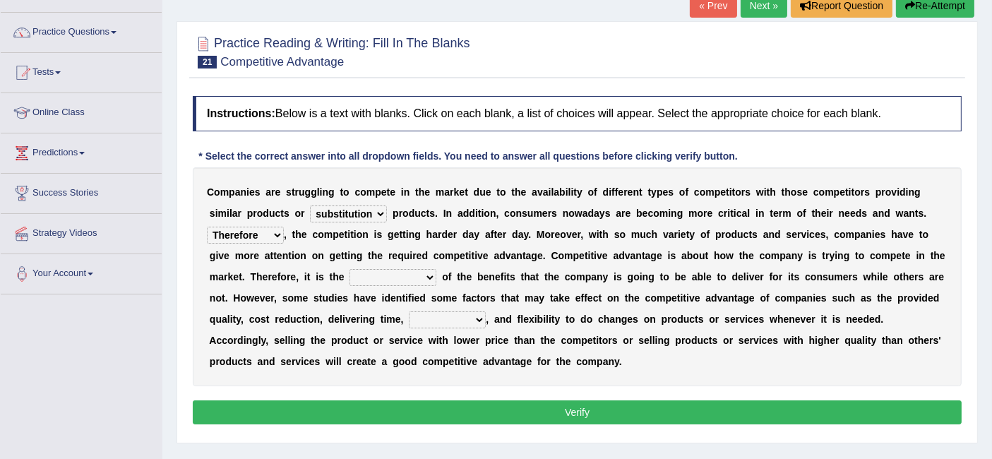
click at [207, 227] on select "However Instead Additionally Therefore" at bounding box center [245, 235] width 77 height 17
click at [405, 277] on select "dissemination ordination determination incarnation" at bounding box center [392, 277] width 87 height 17
select select "incarnation"
click at [349, 269] on select "dissemination ordination determination incarnation" at bounding box center [392, 277] width 87 height 17
click at [262, 238] on select "However Instead Additionally Therefore" at bounding box center [245, 235] width 77 height 17
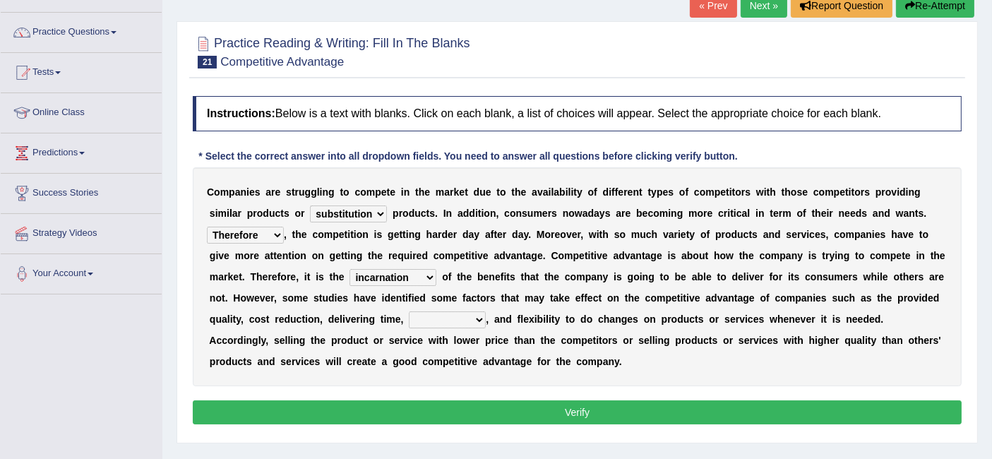
click at [775, 300] on b "c" at bounding box center [778, 297] width 6 height 11
click at [469, 317] on select "captivation aggregation deprivation innovation" at bounding box center [447, 319] width 77 height 17
select select "innovation"
click at [409, 311] on select "captivation aggregation deprivation innovation" at bounding box center [447, 319] width 77 height 17
click at [577, 409] on button "Verify" at bounding box center [577, 412] width 769 height 24
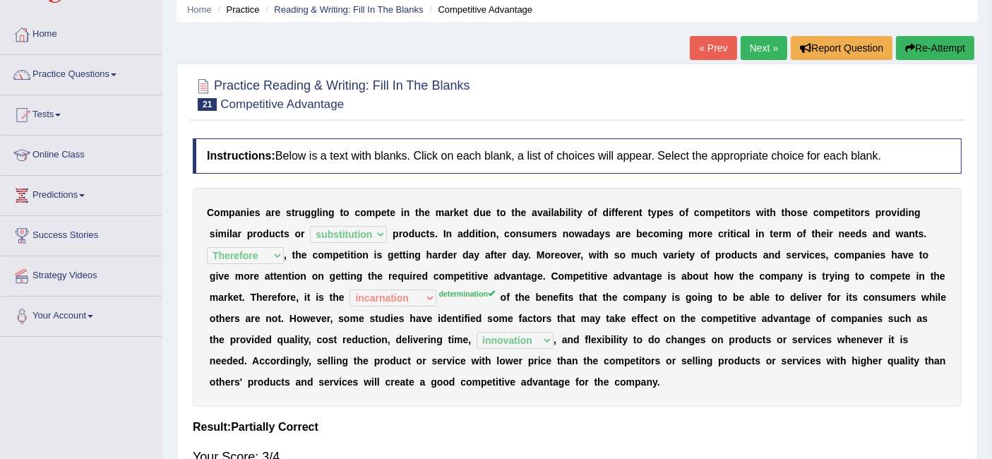
scroll to position [47, 0]
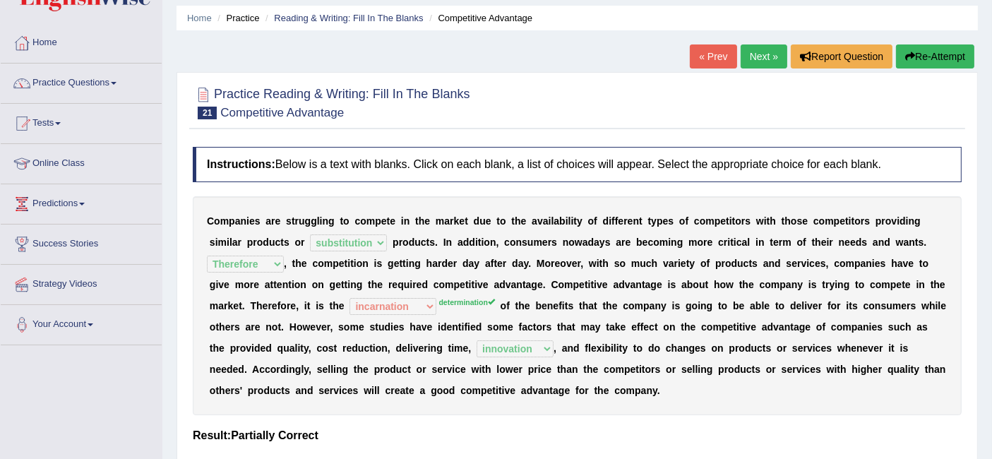
click at [763, 63] on link "Next »" at bounding box center [763, 56] width 47 height 24
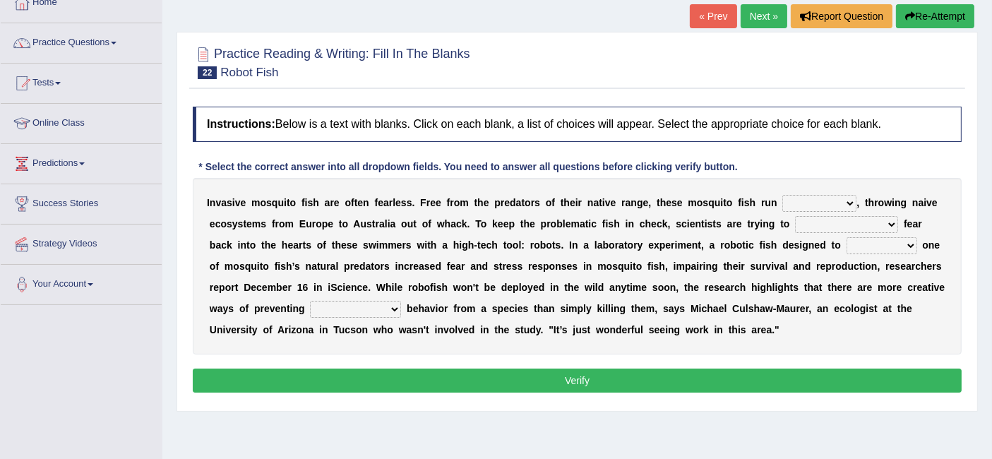
scroll to position [87, 0]
click at [828, 196] on select "occupant flippant rampant concordant" at bounding box center [819, 203] width 74 height 17
click at [837, 219] on select "accept spike strike [PERSON_NAME]" at bounding box center [846, 224] width 103 height 17
select select "strike"
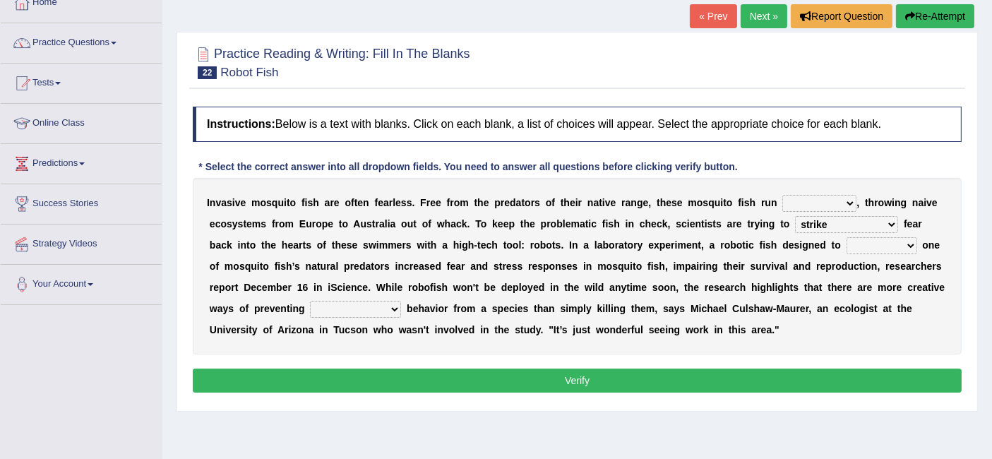
click at [795, 216] on select "accept spike strike [PERSON_NAME]" at bounding box center [846, 224] width 103 height 17
click at [846, 239] on select "bequest mimic battle conquest" at bounding box center [881, 245] width 71 height 17
click at [846, 237] on select "bequest mimic battle conquest" at bounding box center [881, 245] width 71 height 17
click at [846, 242] on select "bequest mimic battle conquest" at bounding box center [881, 245] width 71 height 17
click at [846, 237] on select "bequest mimic battle conquest" at bounding box center [881, 245] width 71 height 17
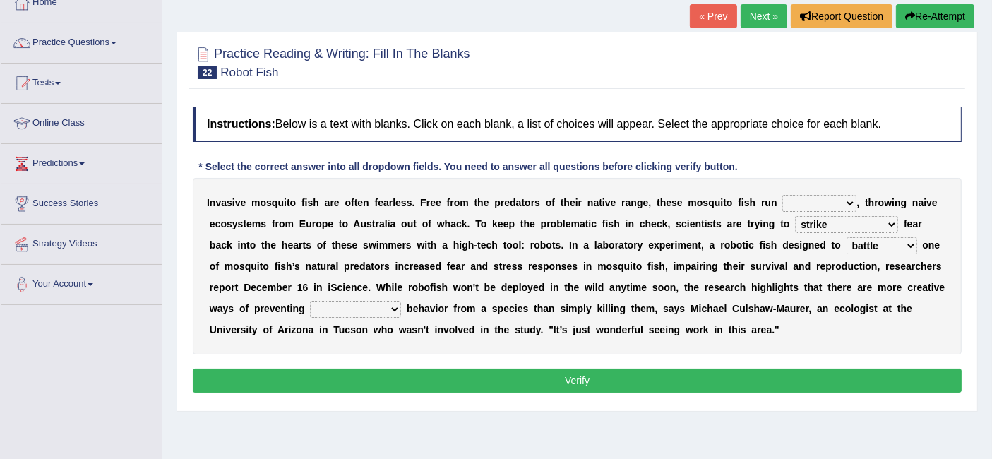
click at [846, 247] on select "bequest mimic battle conquest" at bounding box center [881, 245] width 71 height 17
select select "mimic"
click at [846, 237] on select "bequest mimic battle conquest" at bounding box center [881, 245] width 71 height 17
click at [342, 309] on select "unprivileged unprecedented uncharted unwanted" at bounding box center [355, 309] width 91 height 17
select select "unwanted"
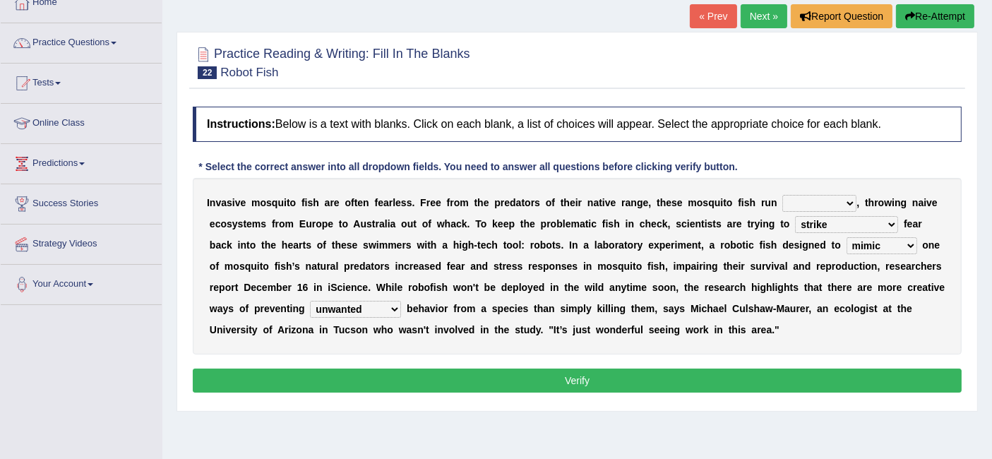
click at [310, 301] on select "unprivileged unprecedented uncharted unwanted" at bounding box center [355, 309] width 91 height 17
click at [819, 201] on select "occupant flippant rampant concordant" at bounding box center [819, 203] width 74 height 17
select select "rampant"
click at [782, 195] on select "occupant flippant rampant concordant" at bounding box center [819, 203] width 74 height 17
click at [560, 378] on button "Verify" at bounding box center [577, 380] width 769 height 24
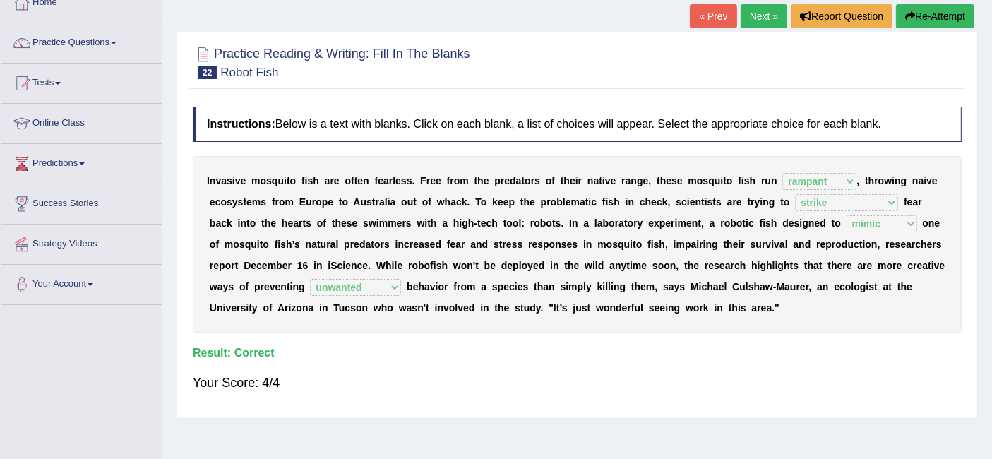
click at [764, 18] on link "Next »" at bounding box center [763, 16] width 47 height 24
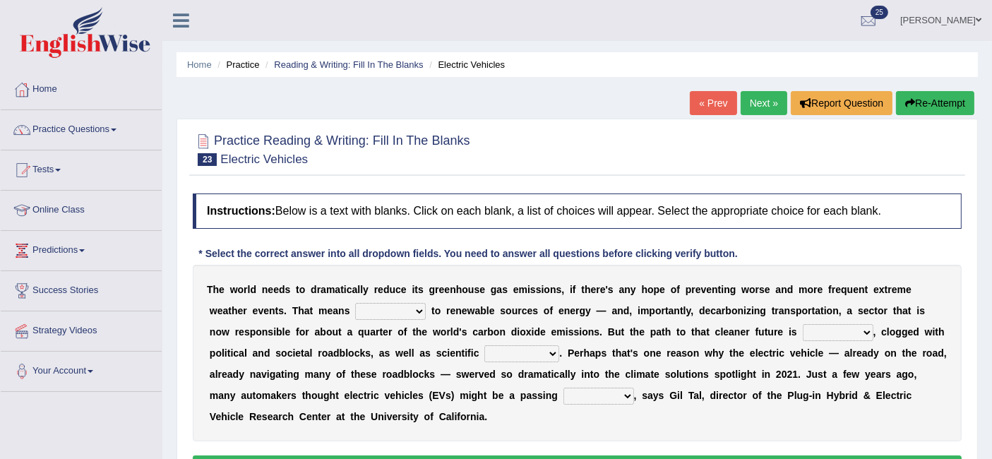
click at [395, 311] on select "grafting drafting crafting shifting" at bounding box center [390, 311] width 71 height 17
select select "shifting"
click at [355, 303] on select "grafting drafting crafting shifting" at bounding box center [390, 311] width 71 height 17
click at [857, 333] on select "daunting daunted daunt dauntless" at bounding box center [837, 332] width 71 height 17
click at [802, 324] on select "daunting daunted daunt dauntless" at bounding box center [837, 332] width 71 height 17
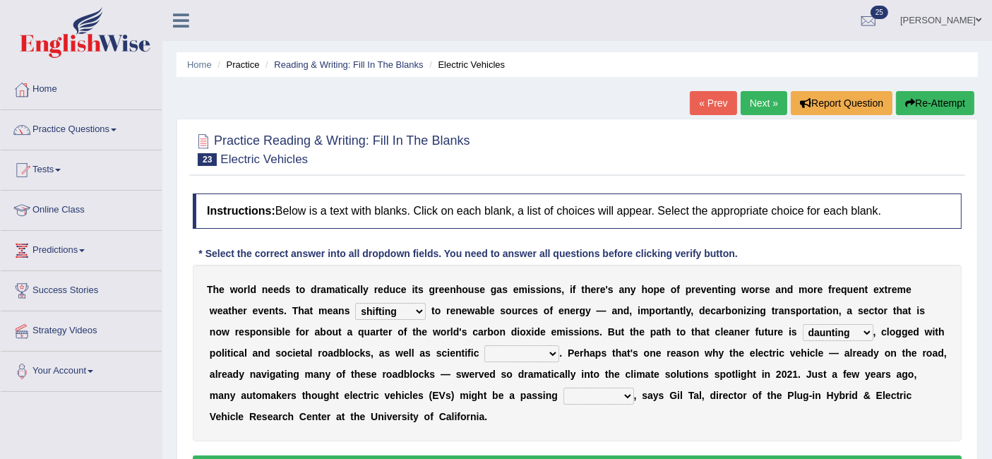
click at [873, 330] on b "," at bounding box center [874, 331] width 3 height 11
click at [857, 332] on select "daunting daunted daunt dauntless" at bounding box center [837, 332] width 71 height 17
select select "daunted"
click at [802, 324] on select "daunting daunted daunt dauntless" at bounding box center [837, 332] width 71 height 17
click at [542, 356] on select "spectacles obstacles tentacles receptacles" at bounding box center [521, 353] width 75 height 17
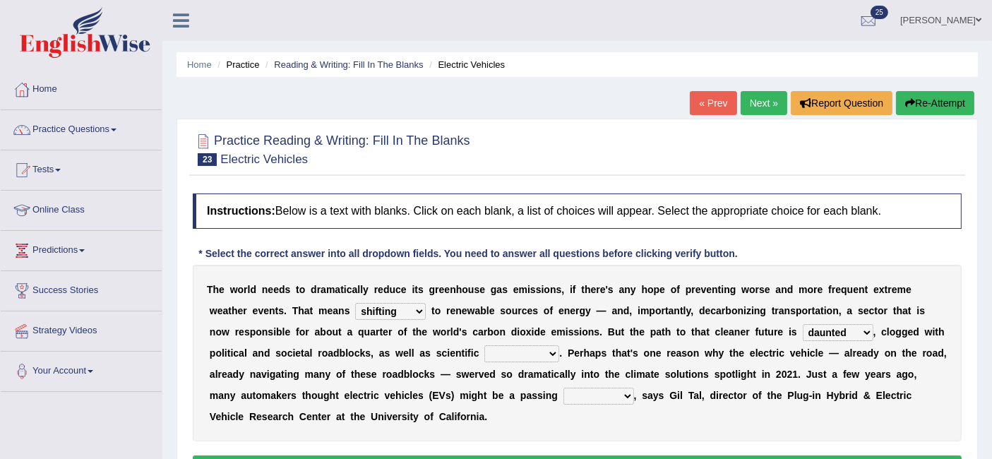
select select "obstacles"
click at [484, 345] on select "spectacles obstacles tentacles receptacles" at bounding box center [521, 353] width 75 height 17
click at [582, 398] on select "fad gad tad lad" at bounding box center [598, 395] width 71 height 17
select select "lad"
click at [563, 387] on select "fad gad tad lad" at bounding box center [598, 395] width 71 height 17
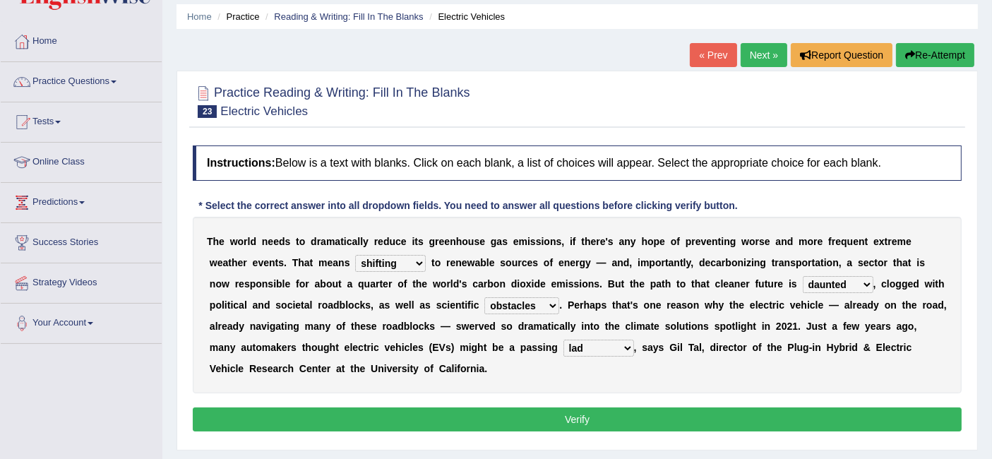
scroll to position [85, 0]
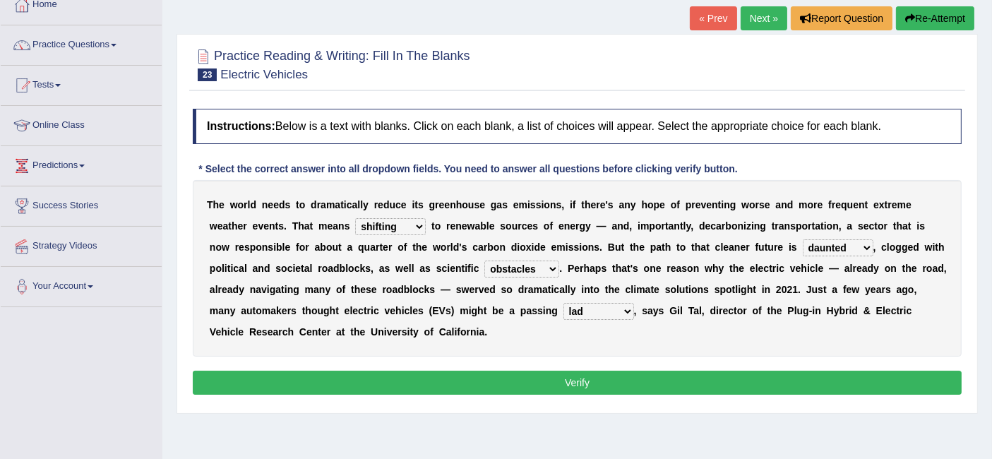
click at [625, 375] on button "Verify" at bounding box center [577, 382] width 769 height 24
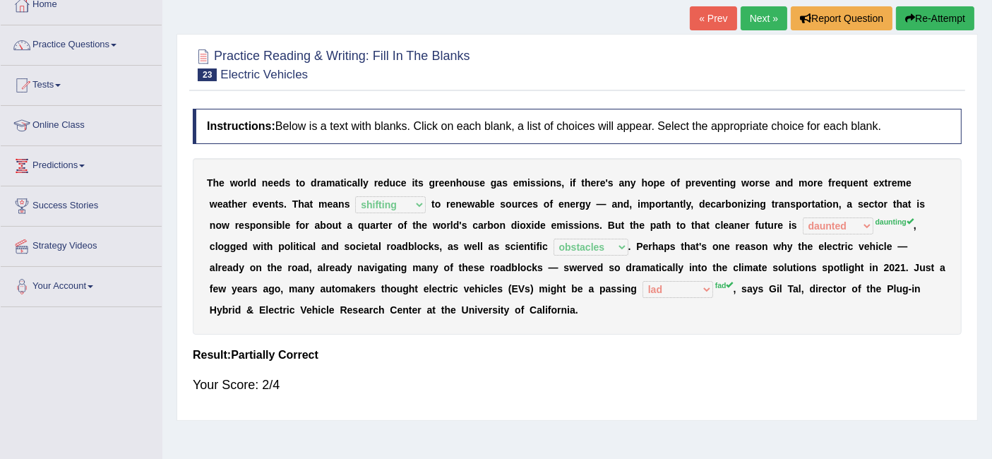
click at [762, 16] on link "Next »" at bounding box center [763, 18] width 47 height 24
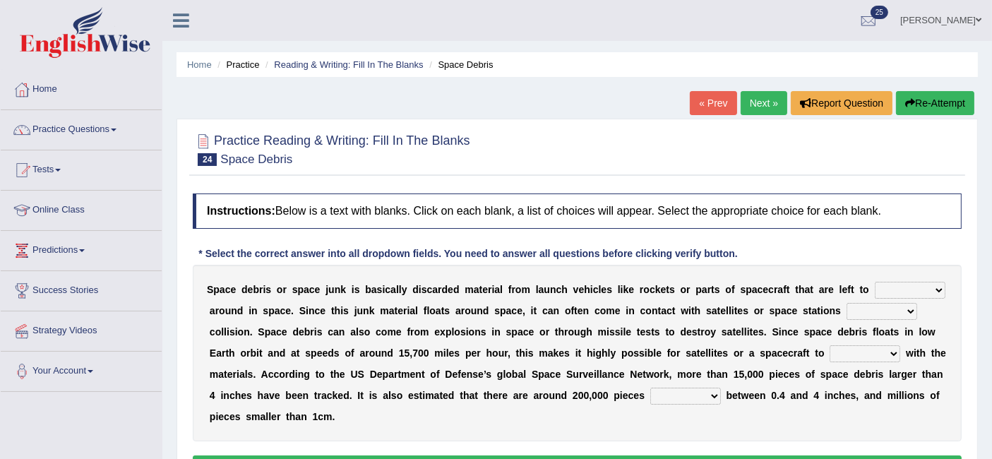
click at [927, 288] on select "twist center roam loll" at bounding box center [909, 290] width 71 height 17
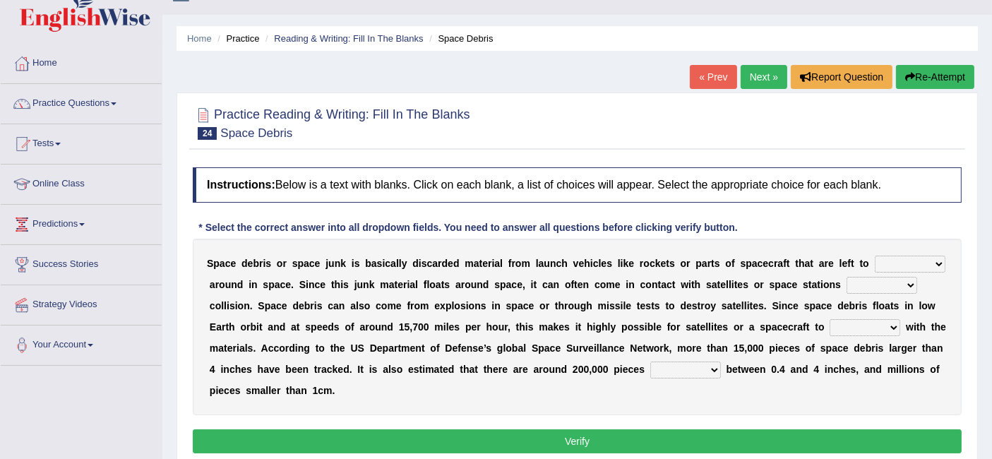
scroll to position [32, 0]
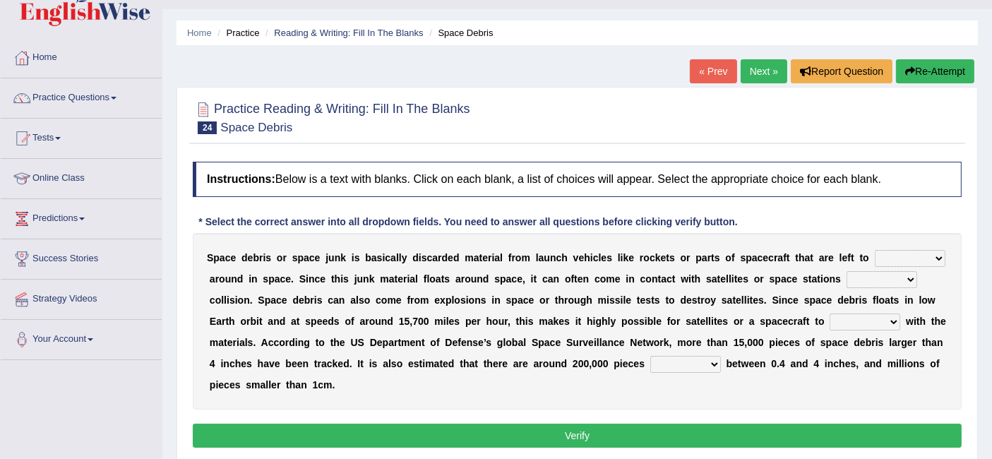
click at [929, 255] on select "twist center roam loll" at bounding box center [909, 258] width 71 height 17
select select "roam"
click at [874, 250] on select "twist center roam loll" at bounding box center [909, 258] width 71 height 17
click at [901, 281] on select "risks risk risked risking" at bounding box center [881, 279] width 71 height 17
select select "risking"
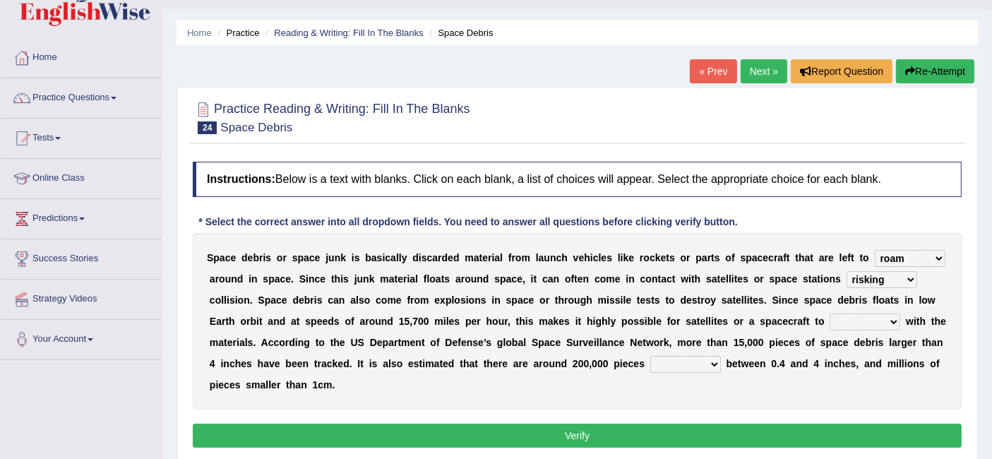
click at [846, 271] on select "risks risk risked risking" at bounding box center [881, 279] width 71 height 17
click at [884, 323] on select "collect collate collide collocate" at bounding box center [864, 321] width 71 height 17
select select "collide"
click at [829, 313] on select "collect collate collide collocate" at bounding box center [864, 321] width 71 height 17
click at [726, 358] on b "b" at bounding box center [729, 363] width 6 height 11
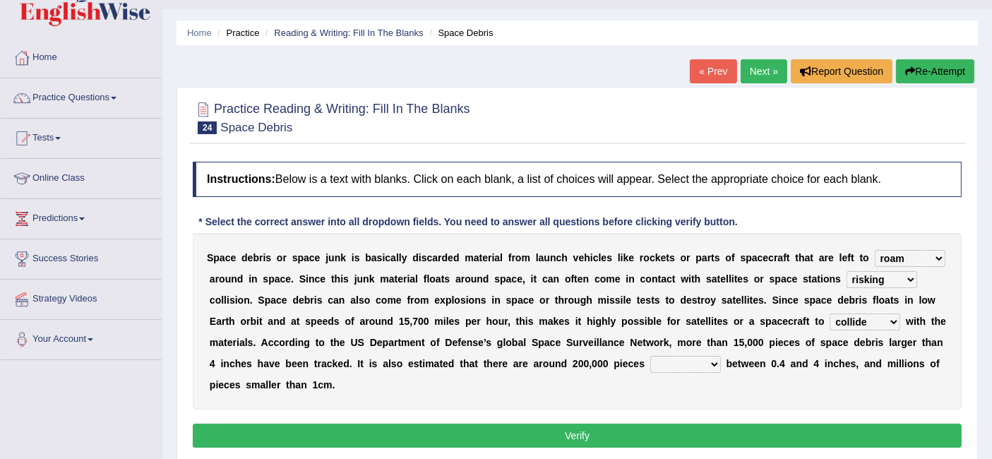
click at [701, 363] on select "sized sizing size sizes" at bounding box center [685, 364] width 71 height 17
select select "sized"
click at [650, 356] on select "sized sizing size sizes" at bounding box center [685, 364] width 71 height 17
click at [512, 440] on button "Verify" at bounding box center [577, 435] width 769 height 24
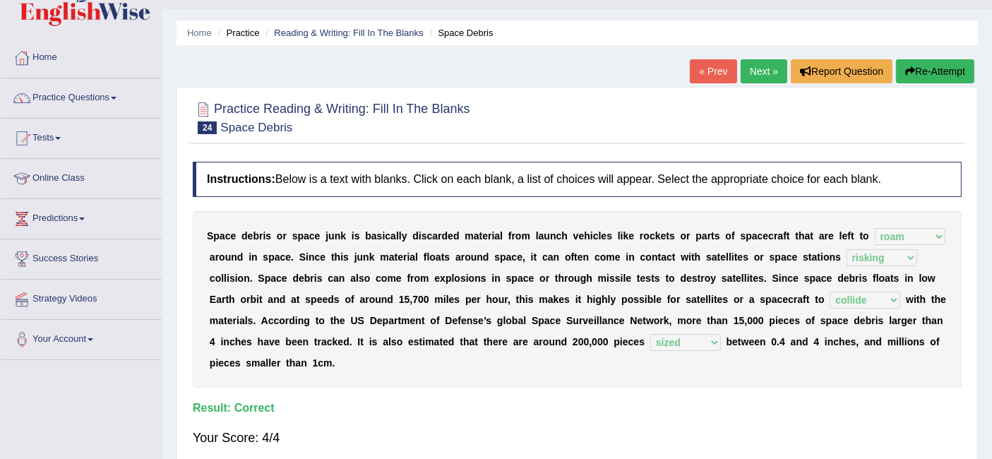
click at [764, 83] on link "Next »" at bounding box center [763, 71] width 47 height 24
